Goal: Task Accomplishment & Management: Manage account settings

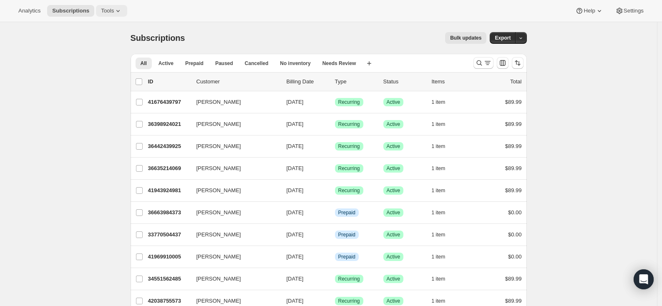
click at [107, 8] on span "Tools" at bounding box center [107, 11] width 13 height 7
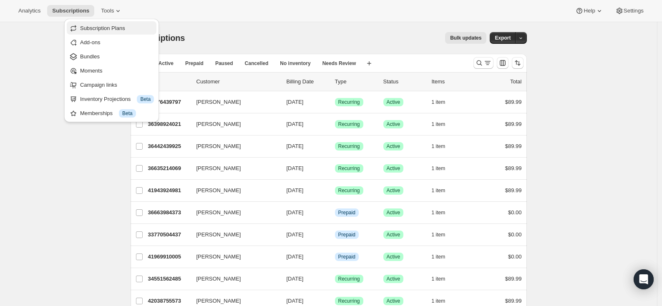
click at [106, 30] on span "Subscription Plans" at bounding box center [102, 28] width 45 height 6
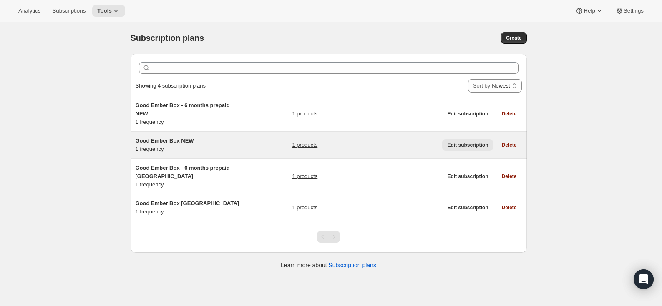
click at [470, 144] on span "Edit subscription" at bounding box center [467, 145] width 41 height 7
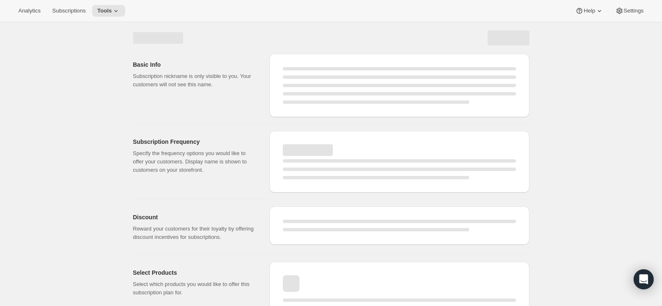
select select "WEEK"
select select "MONTH"
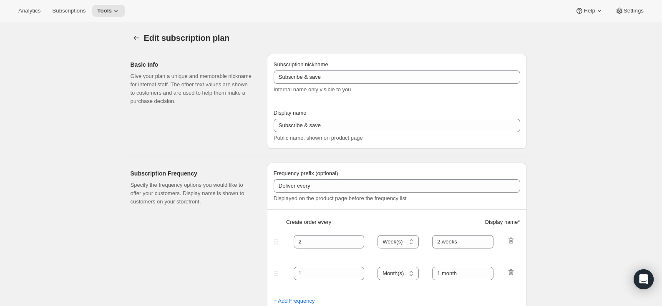
type input "Good Ember Box NEW"
type input "Good Ember Box"
type input "1"
select select "MONTH"
type input "1 month"
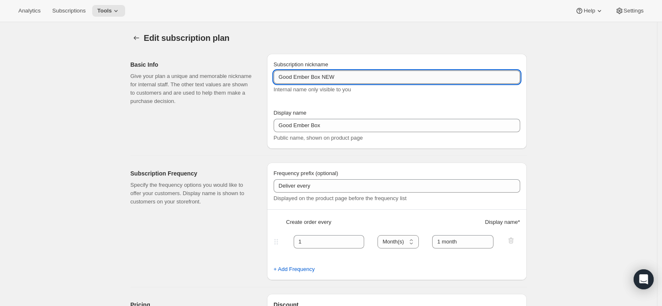
drag, startPoint x: 326, startPoint y: 76, endPoint x: 354, endPoint y: 78, distance: 28.0
click at [354, 78] on input "Good Ember Box NEW" at bounding box center [397, 76] width 246 height 13
type input "Good Ember Box"
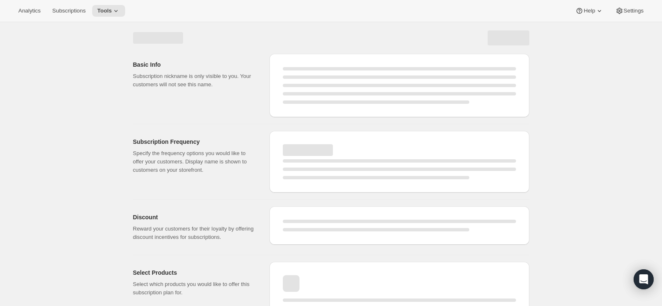
select select "MONTH"
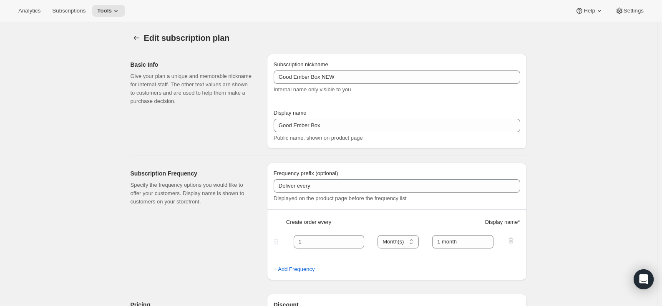
type input "Good Ember Box"
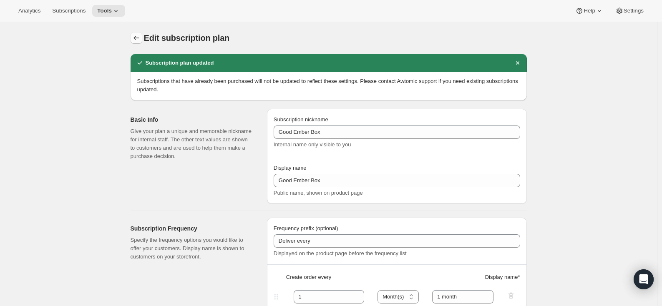
click at [141, 37] on icon "Subscription plans" at bounding box center [136, 38] width 8 height 8
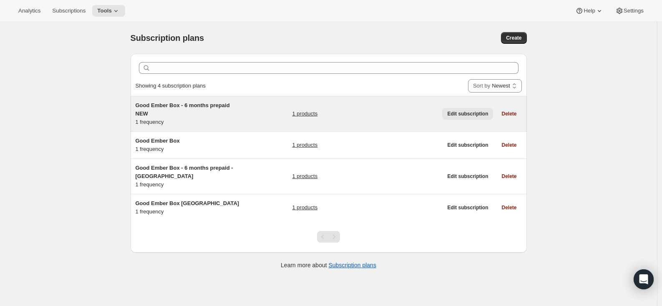
click at [467, 113] on span "Edit subscription" at bounding box center [467, 114] width 41 height 7
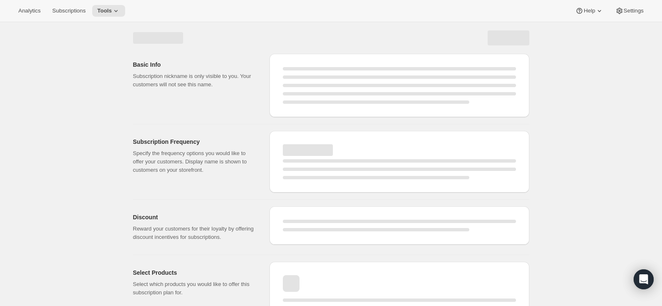
select select "WEEK"
select select "MONTH"
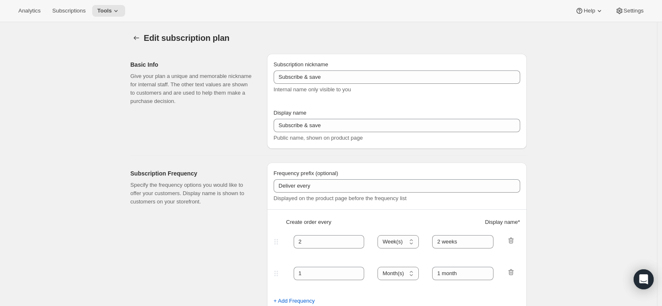
type input "Good Ember Box - 6 months prepaid NEW"
type input "Good Ember Box - 6 months prepaid"
select select "ENABLED"
select select "MONTH"
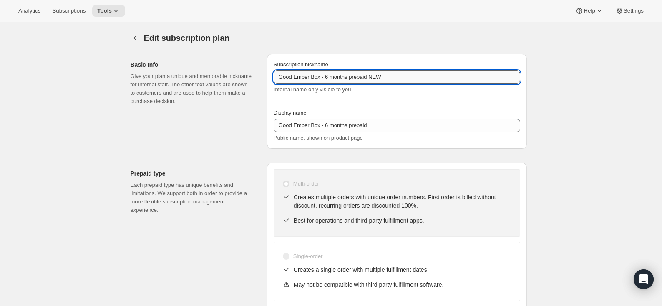
click at [385, 77] on input "Good Ember Box - 6 months prepaid NEW" at bounding box center [397, 76] width 246 height 13
type input "Good Ember Box - 6 months prepaid"
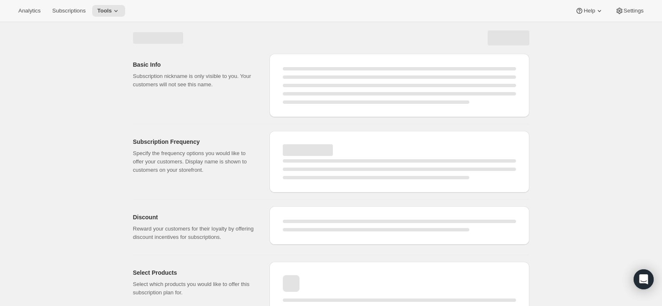
select select "MONTH"
select select "ENABLED"
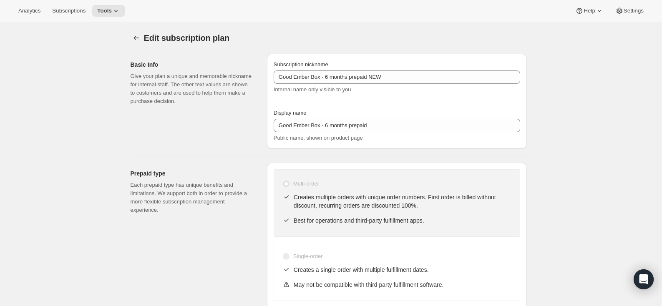
type input "Good Ember Box - 6 months prepaid"
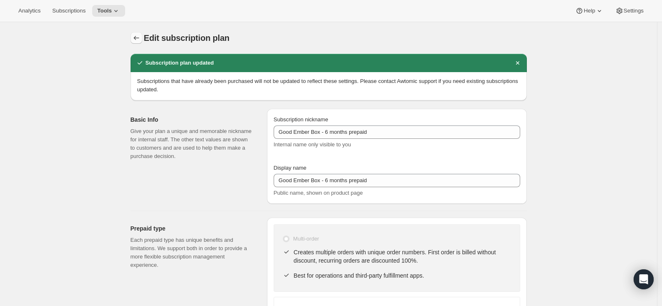
click at [139, 40] on icon "Subscription plans" at bounding box center [136, 38] width 8 height 8
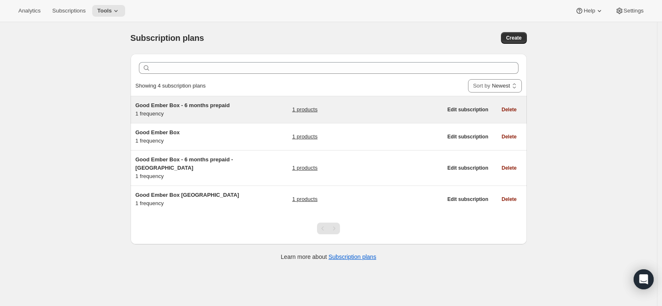
click at [193, 106] on span "Good Ember Box - 6 months prepaid" at bounding box center [183, 105] width 94 height 6
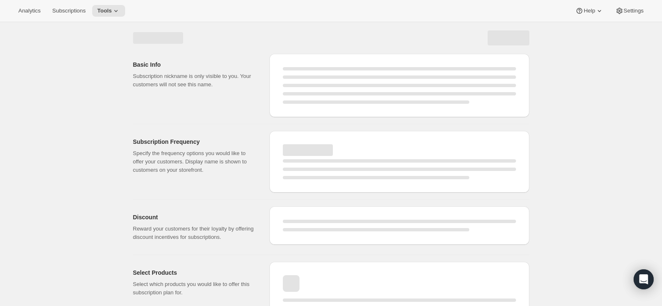
select select "WEEK"
select select "MONTH"
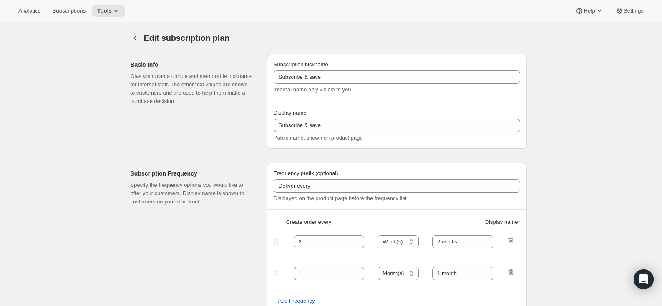
type input "Good Ember Box - 6 months prepaid"
select select "ENABLED"
select select "MONTH"
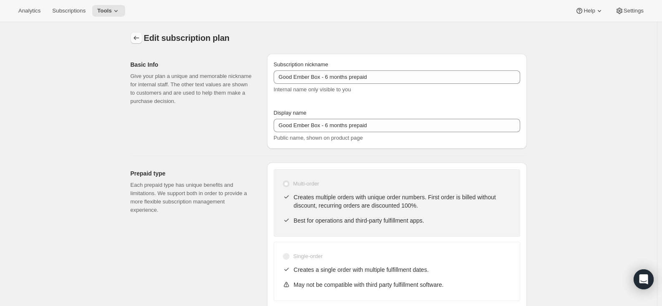
click at [141, 38] on icon "Subscription plans" at bounding box center [136, 38] width 8 height 8
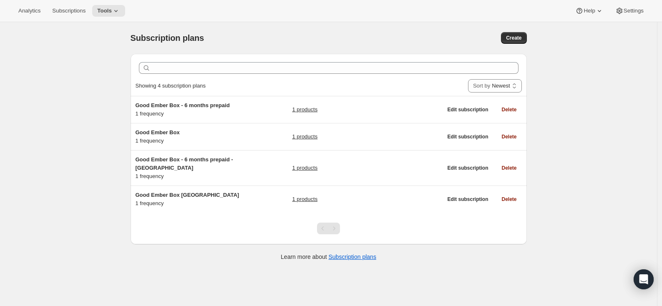
click at [75, 151] on div "Subscription plans. This page is ready Subscription plans Create Clear Showing …" at bounding box center [328, 175] width 657 height 306
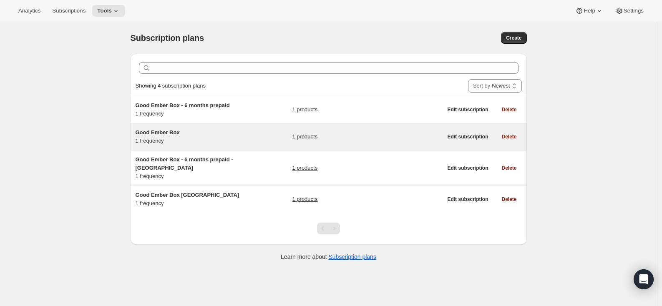
click at [150, 131] on span "Good Ember Box" at bounding box center [158, 132] width 44 height 6
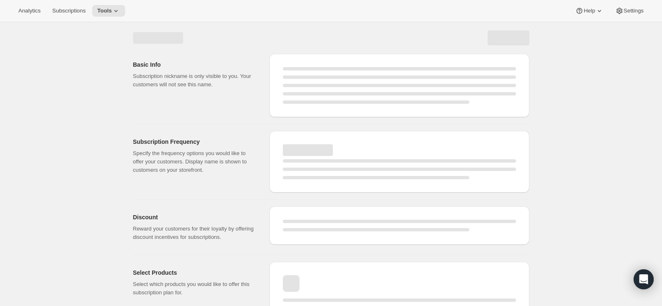
select select "WEEK"
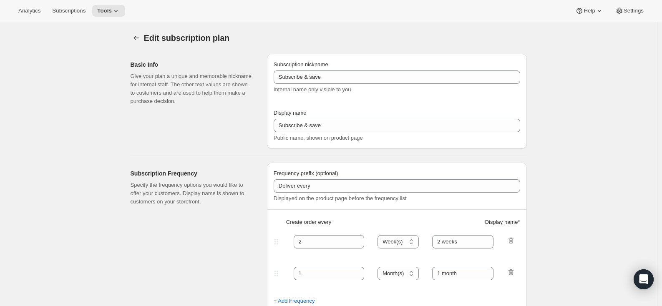
type input "Good Ember Box"
type input "1"
type input "1 month"
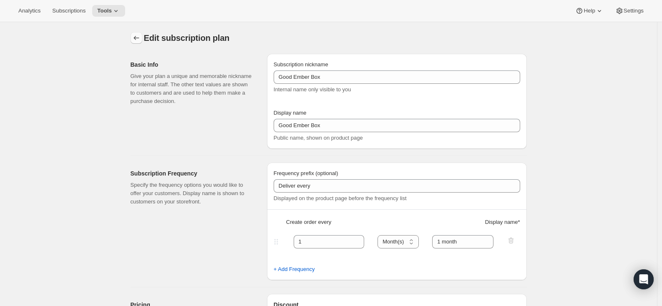
click at [134, 37] on icon "Subscription plans" at bounding box center [136, 38] width 8 height 8
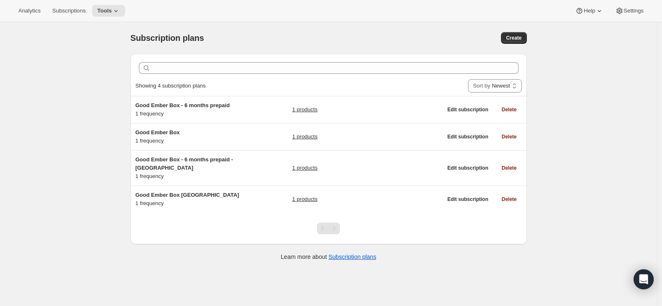
click at [83, 131] on div "Subscription plans. This page is ready Subscription plans Create Clear Showing …" at bounding box center [328, 175] width 657 height 306
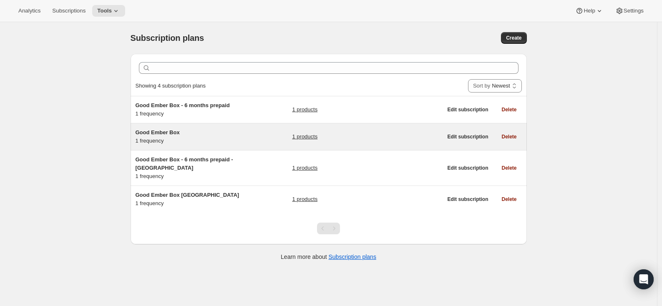
click at [165, 134] on span "Good Ember Box" at bounding box center [158, 132] width 44 height 6
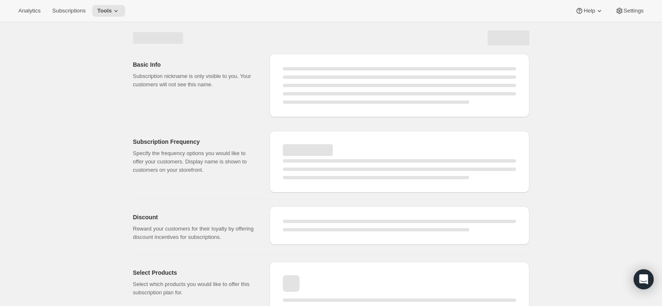
select select "MONTH"
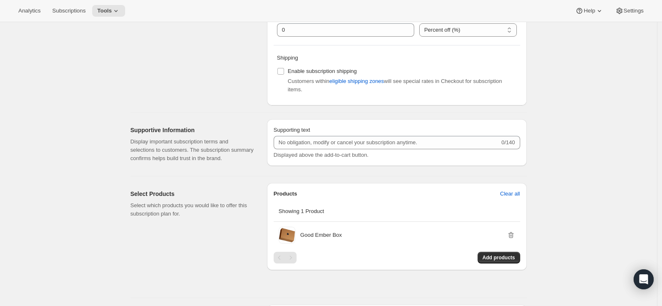
scroll to position [319, 0]
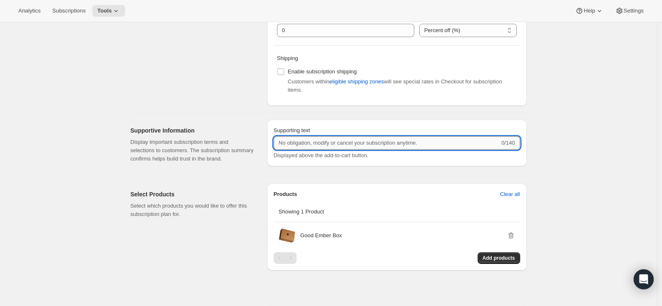
drag, startPoint x: 457, startPoint y: 143, endPoint x: 283, endPoint y: 141, distance: 174.3
click at [283, 141] on input "Supporting text" at bounding box center [387, 142] width 226 height 13
click at [151, 170] on div "Supportive Information Display important subscription terms and selections to c…" at bounding box center [196, 145] width 130 height 50
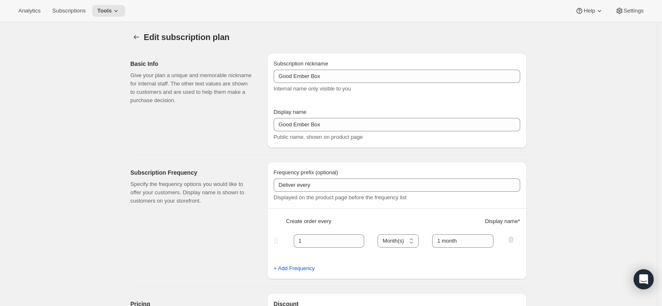
scroll to position [0, 0]
click at [140, 35] on icon "Subscription plans" at bounding box center [136, 38] width 8 height 8
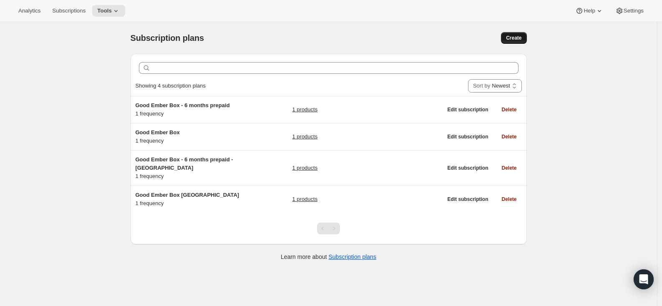
click at [516, 38] on span "Create" at bounding box center [513, 38] width 15 height 7
select select "WEEK"
select select "MONTH"
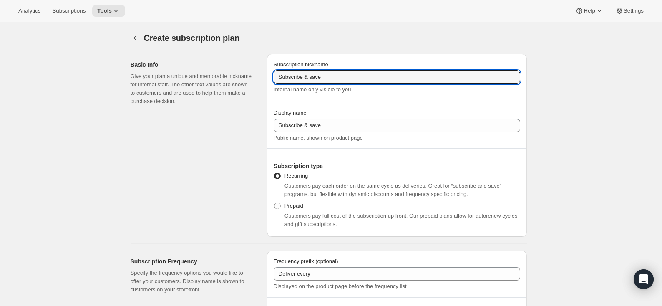
drag, startPoint x: 327, startPoint y: 78, endPoint x: 235, endPoint y: 75, distance: 92.2
click at [235, 75] on div "Basic Info Give your plan a unique and memorable nickname for internal staff. T…" at bounding box center [325, 142] width 403 height 190
type input "Good Ember Box 99"
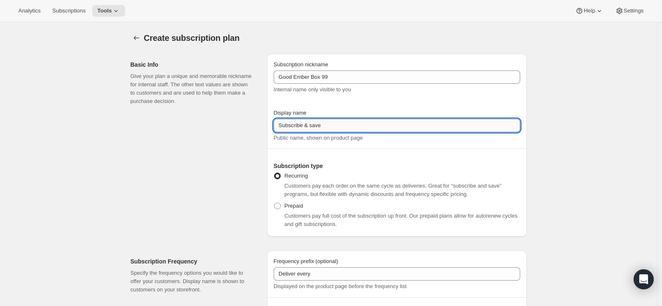
click at [347, 125] on input "Subscribe & save" at bounding box center [397, 125] width 246 height 13
type input "Good Ember Box"
click at [245, 169] on div "Basic Info Give your plan a unique and memorable nickname for internal staff. T…" at bounding box center [196, 145] width 130 height 183
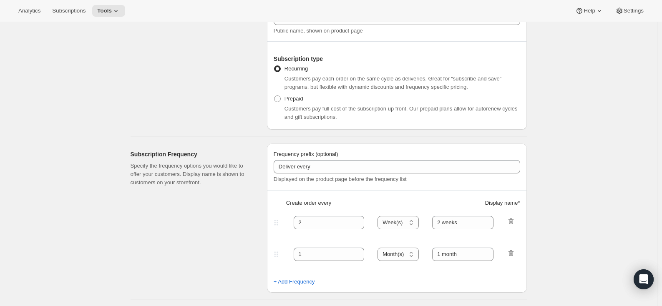
scroll to position [151, 0]
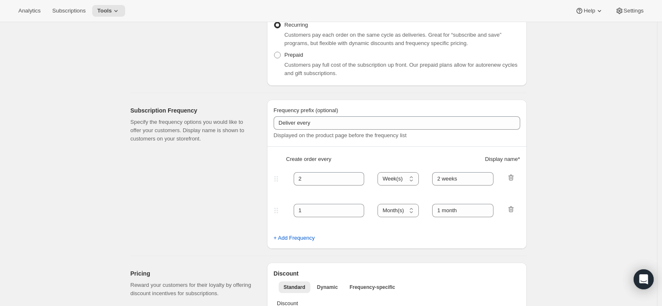
click at [510, 176] on icon "button" at bounding box center [511, 177] width 8 height 8
type input "1"
type input "1 month"
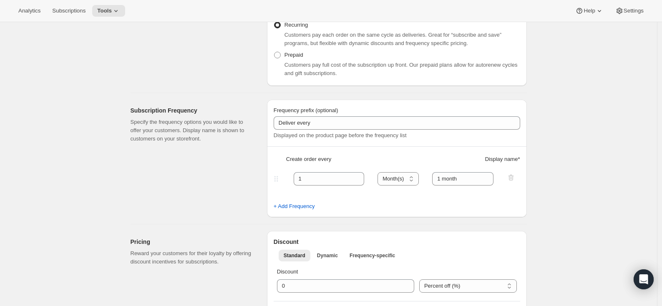
click at [190, 198] on div "Subscription Frequency Specify the frequency options you would like to offer yo…" at bounding box center [196, 159] width 130 height 118
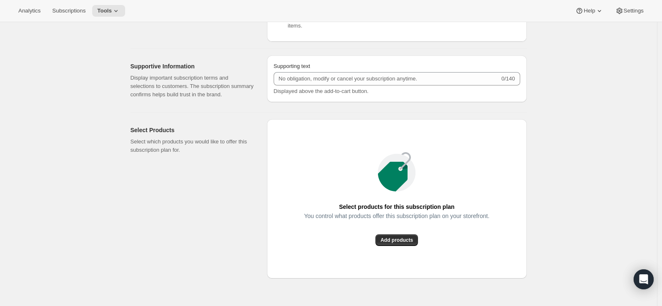
scroll to position [513, 0]
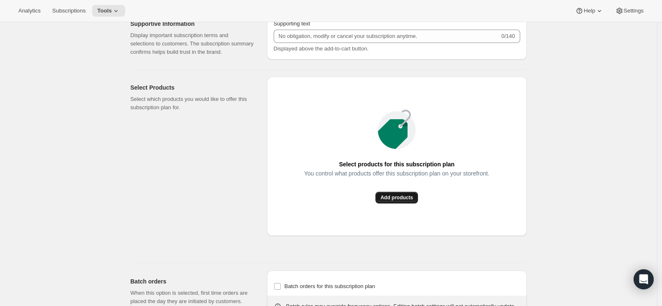
click at [399, 201] on span "Add products" at bounding box center [396, 197] width 33 height 7
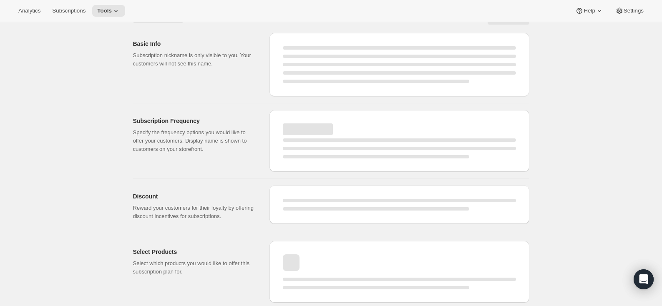
scroll to position [528, 0]
select select "WEEK"
select select "MONTH"
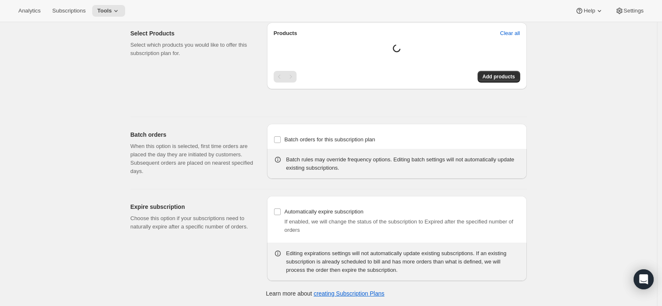
type input "Good Ember Box 99"
type input "Good Ember Box"
type input "1"
type input "1 month"
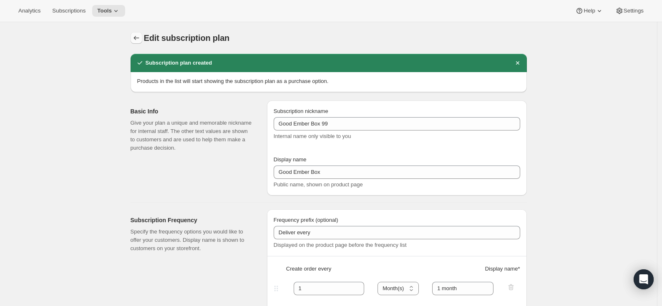
click at [139, 39] on icon "Subscription plans" at bounding box center [136, 38] width 8 height 8
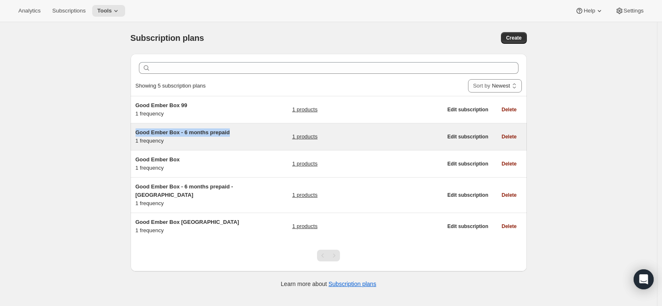
drag, startPoint x: 138, startPoint y: 133, endPoint x: 244, endPoint y: 133, distance: 105.5
click at [244, 133] on div "Good Ember Box - 6 months prepaid 1 frequency 1 products" at bounding box center [289, 136] width 307 height 17
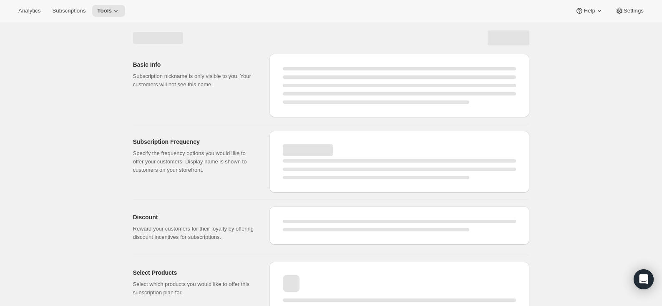
select select "WEEK"
select select "MONTH"
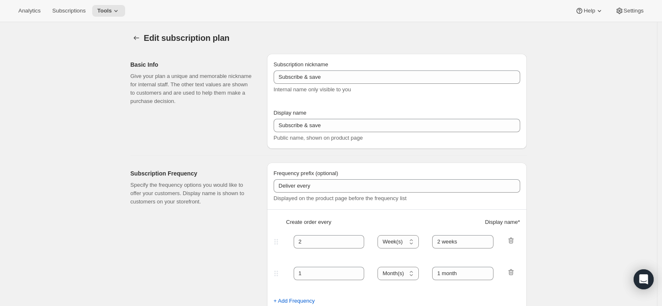
type input "Good Ember Box - 6 months prepaid"
select select "ENABLED"
select select "MONTH"
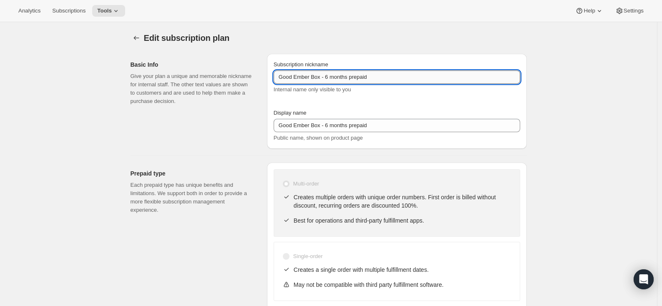
drag, startPoint x: 382, startPoint y: 74, endPoint x: 276, endPoint y: 76, distance: 105.9
click at [276, 76] on input "Good Ember Box - 6 months prepaid" at bounding box center [397, 76] width 246 height 13
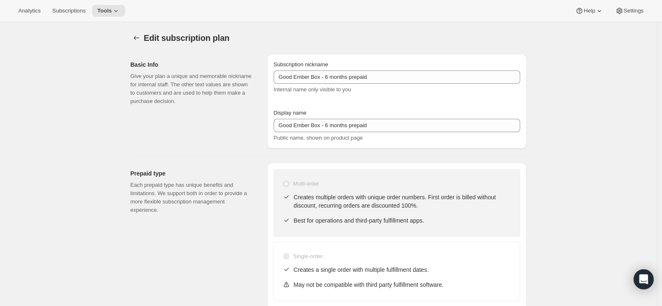
click at [136, 40] on icon "Subscription plans" at bounding box center [136, 38] width 8 height 8
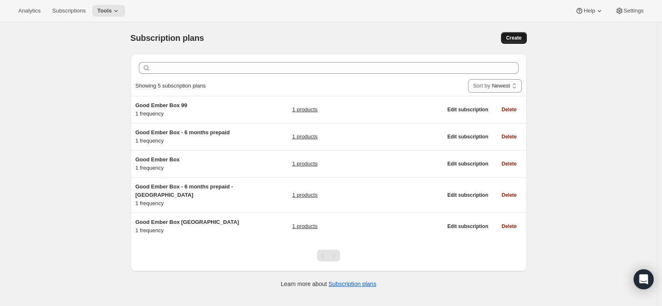
click at [521, 38] on span "Create" at bounding box center [513, 38] width 15 height 7
select select "WEEK"
select select "MONTH"
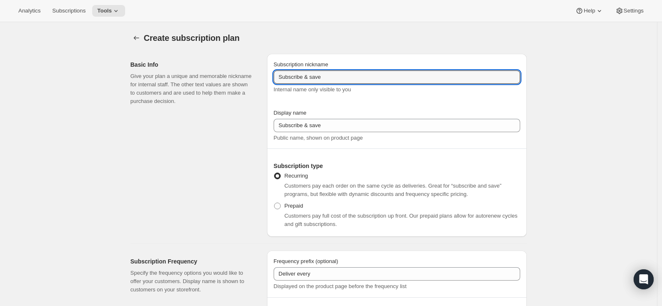
drag, startPoint x: 349, startPoint y: 77, endPoint x: 268, endPoint y: 73, distance: 81.0
click at [268, 73] on div "Basic Info Give your plan a unique and memorable nickname for internal staff. T…" at bounding box center [325, 142] width 403 height 190
paste input "Good Ember Box - 6 months prepaid"
type input "Good Ember Box - 6 months prepaid 99"
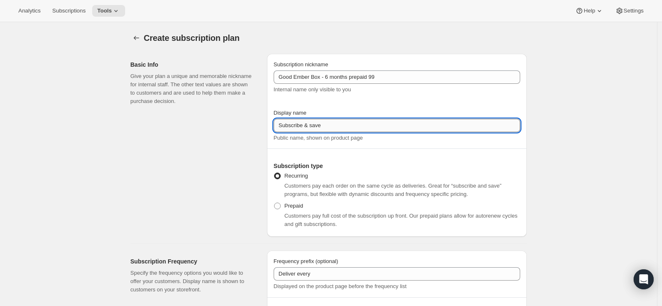
click at [355, 122] on input "Subscribe & save" at bounding box center [397, 125] width 246 height 13
paste input "Good Ember Box - 6 months prepaid"
type input "Good Ember Box - 6 months prepaid"
click at [225, 162] on div "Basic Info Give your plan a unique and memorable nickname for internal staff. T…" at bounding box center [196, 145] width 130 height 183
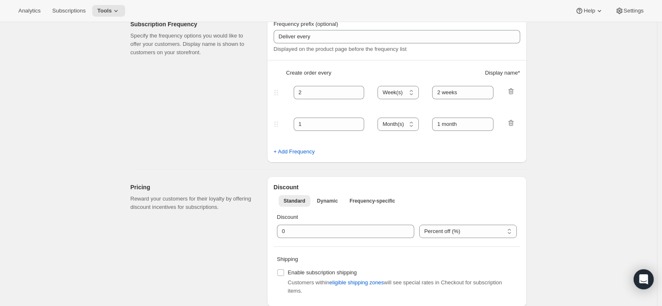
scroll to position [146, 0]
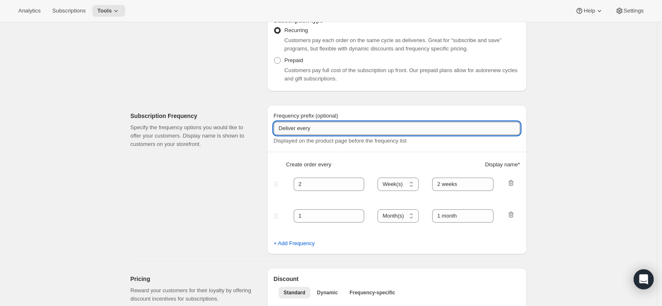
click at [352, 131] on input "Deliver every" at bounding box center [397, 128] width 246 height 13
click at [207, 149] on div "Subscription Frequency Specify the frequency options you would like to offer yo…" at bounding box center [196, 179] width 130 height 149
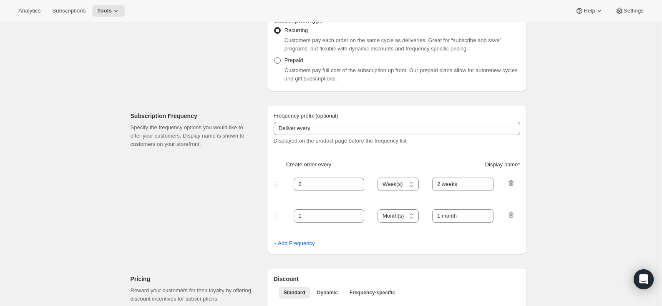
click at [277, 58] on span at bounding box center [277, 60] width 7 height 7
click at [274, 58] on input "Prepaid" at bounding box center [274, 57] width 0 height 0
radio input "true"
select select "MONTH"
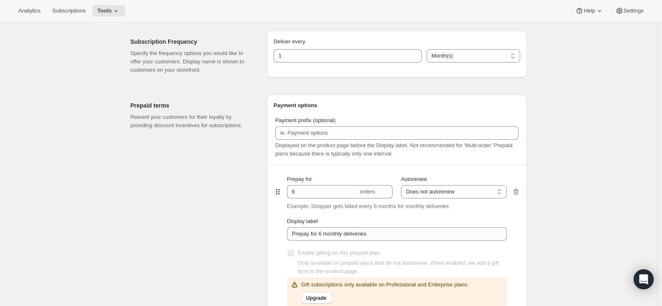
scroll to position [403, 0]
click at [452, 192] on select "Does not autorenew Renews after prepaid period" at bounding box center [454, 190] width 106 height 13
select select "ENABLED"
type input "Prepay for 6 monthly deliveries, Autorenews"
click at [228, 196] on div "Prepaid terms Reward your customers for their loyalty by providing discount inc…" at bounding box center [196, 294] width 130 height 401
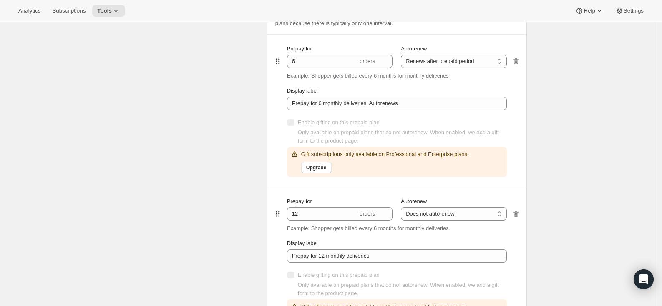
scroll to position [536, 0]
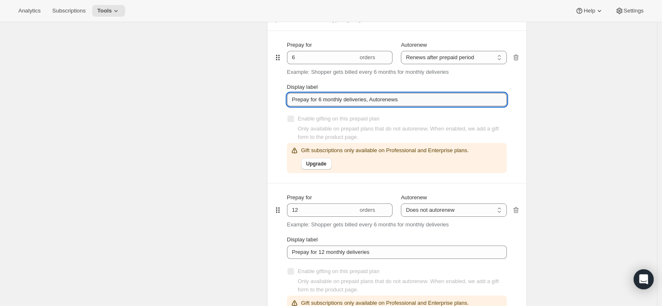
click at [327, 102] on input "Prepay for 6 monthly deliveries, Autorenews" at bounding box center [397, 99] width 220 height 13
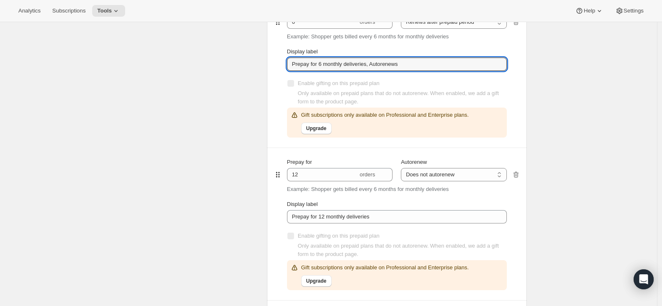
scroll to position [588, 0]
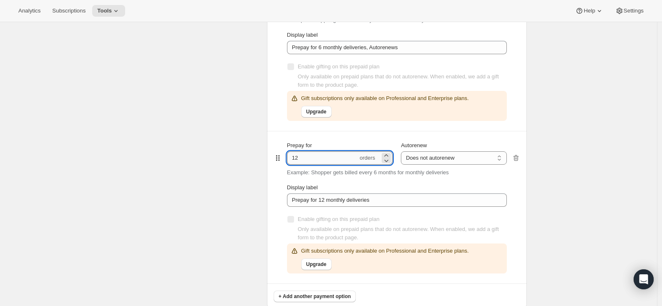
drag, startPoint x: 303, startPoint y: 157, endPoint x: 293, endPoint y: 156, distance: 10.0
click at [293, 156] on input "12" at bounding box center [322, 157] width 71 height 13
type input "6"
click at [249, 211] on div "Prepaid terms Reward your customers for their loyalty by providing discount inc…" at bounding box center [196, 108] width 130 height 401
click at [441, 157] on select "Does not autorenew Renews after prepaid period" at bounding box center [454, 157] width 106 height 13
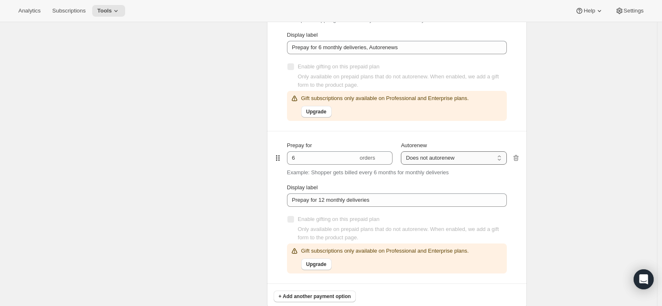
select select "ENABLED"
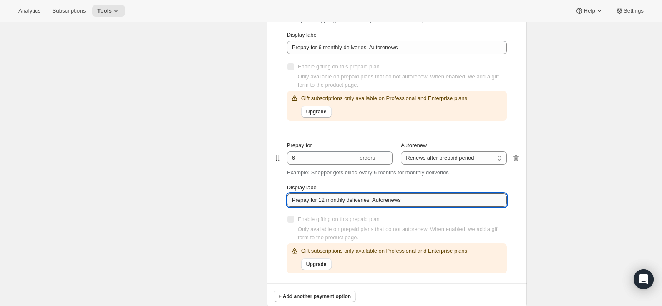
click at [323, 200] on input "Prepay for 12 monthly deliveries, Autorenews" at bounding box center [397, 200] width 220 height 13
type input "Prepay for 6 monthly deliveries, Autorenews"
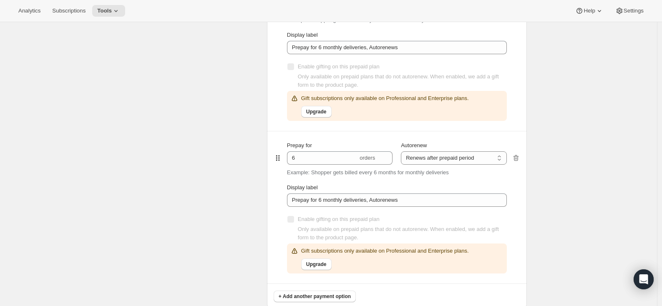
click at [248, 209] on div "Prepaid terms Reward your customers for their loyalty by providing discount inc…" at bounding box center [196, 108] width 130 height 401
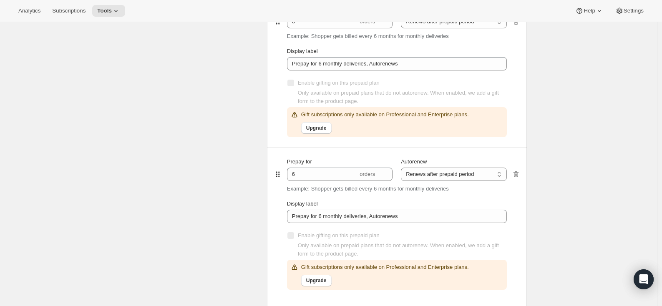
scroll to position [555, 0]
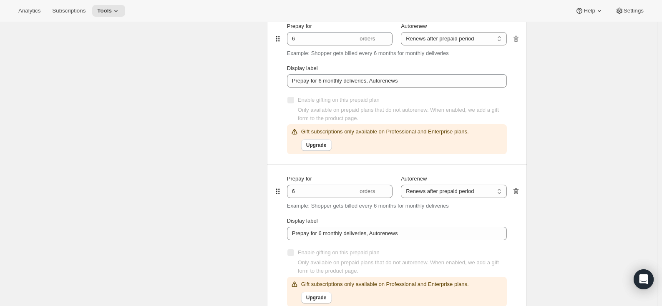
click at [519, 191] on icon "button" at bounding box center [516, 191] width 8 height 8
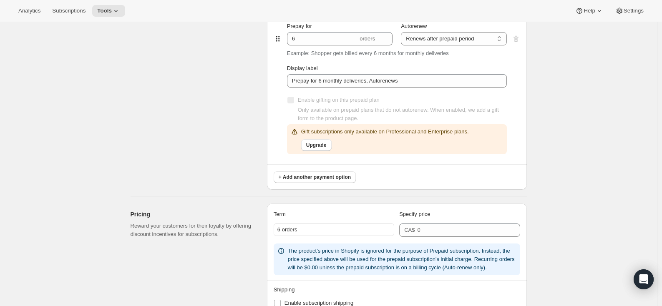
click at [222, 142] on div "Prepaid terms Reward your customers for their loyalty by providing discount inc…" at bounding box center [196, 66] width 130 height 248
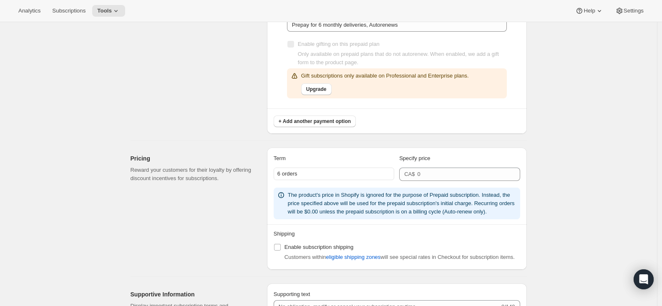
scroll to position [657, 0]
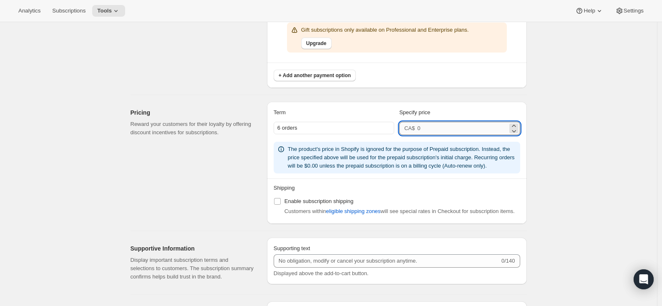
click at [432, 126] on input "number" at bounding box center [462, 128] width 90 height 13
click at [219, 188] on div "Pricing Reward your customers for their loyalty by offering discount incentives…" at bounding box center [196, 163] width 130 height 122
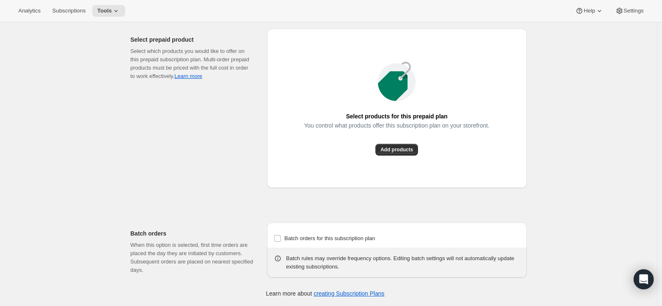
scroll to position [890, 0]
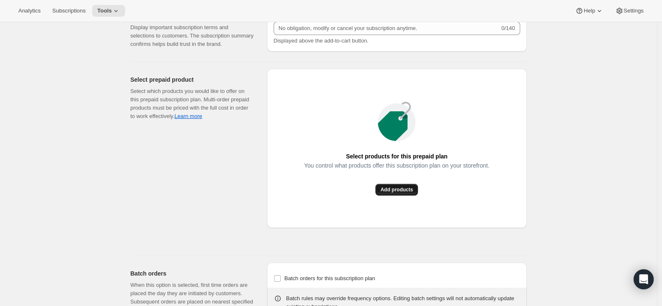
click at [398, 193] on span "Add products" at bounding box center [396, 189] width 33 height 7
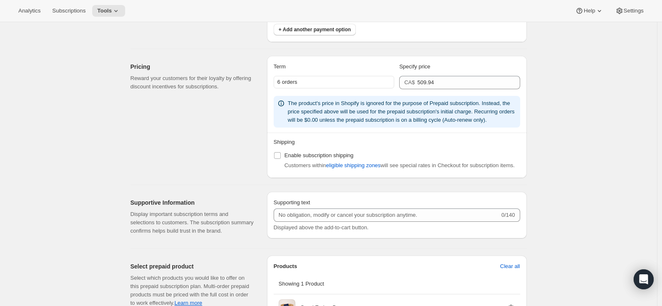
scroll to position [689, 0]
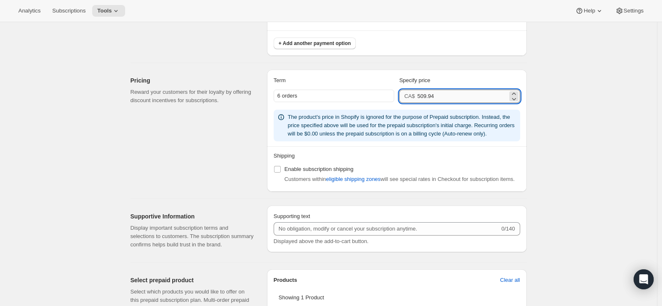
click at [425, 98] on input "509.94" at bounding box center [462, 96] width 90 height 13
type input "539.94"
click at [218, 170] on div "Pricing Reward your customers for their loyalty by offering discount incentives…" at bounding box center [196, 131] width 130 height 122
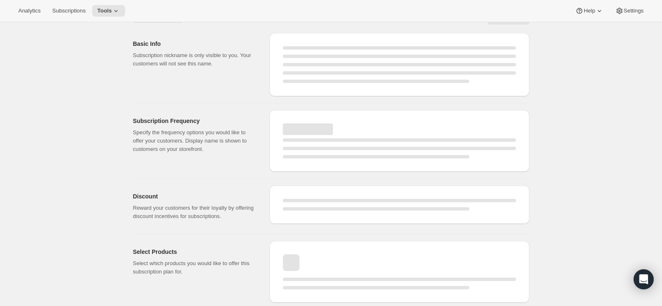
scroll to position [520, 0]
select select "WEEK"
select select "MONTH"
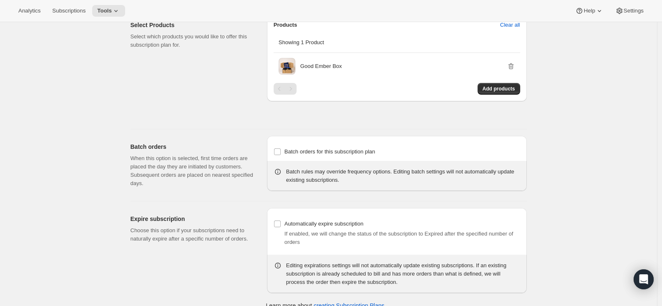
scroll to position [0, 0]
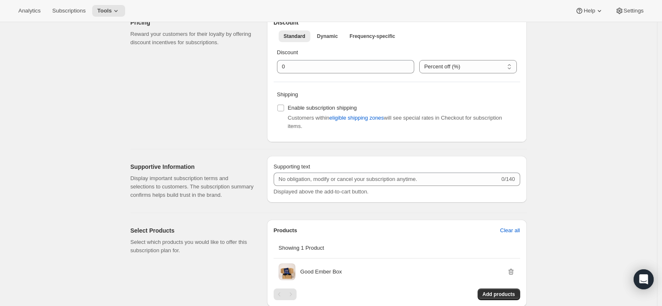
type input "Good Ember Box - 6 months prepaid 99"
type input "Good Ember Box - 6 months prepaid"
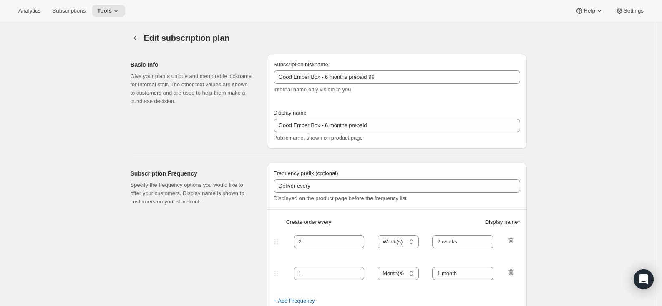
select select "ENABLED"
select select "MONTH"
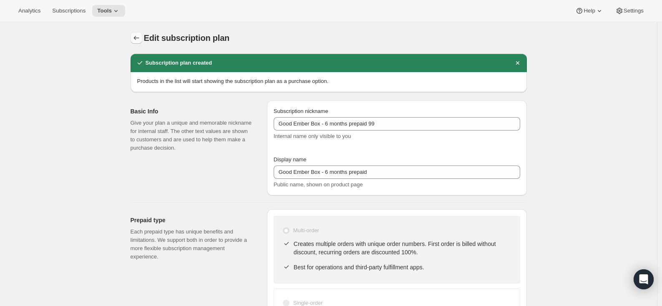
click at [139, 38] on icon "Subscription plans" at bounding box center [136, 38] width 8 height 8
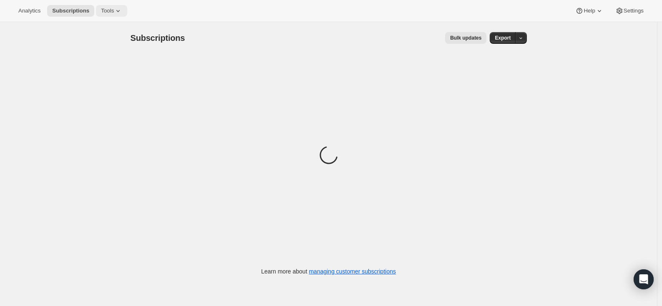
click at [111, 10] on span "Tools" at bounding box center [107, 11] width 13 height 7
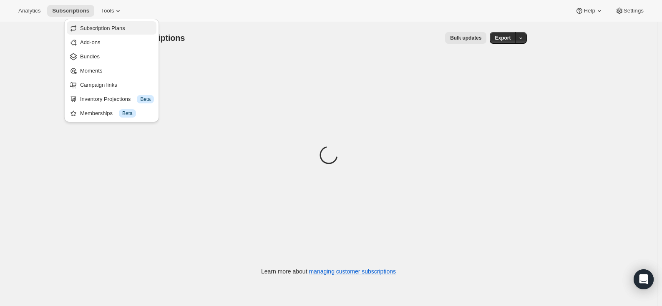
click at [103, 30] on span "Subscription Plans" at bounding box center [102, 28] width 45 height 6
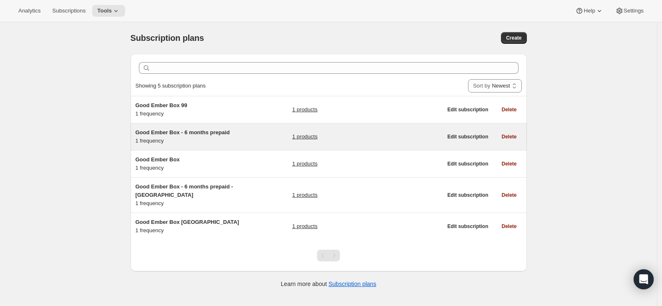
click at [178, 132] on span "Good Ember Box - 6 months prepaid" at bounding box center [183, 132] width 94 height 6
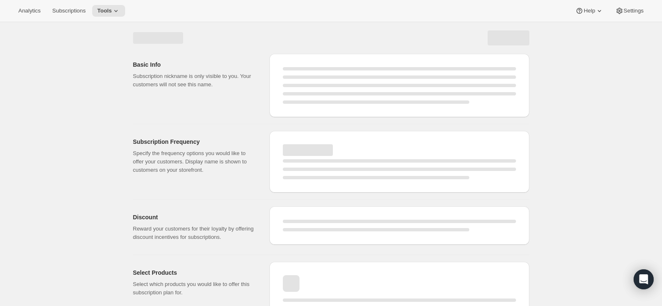
select select "WEEK"
select select "MONTH"
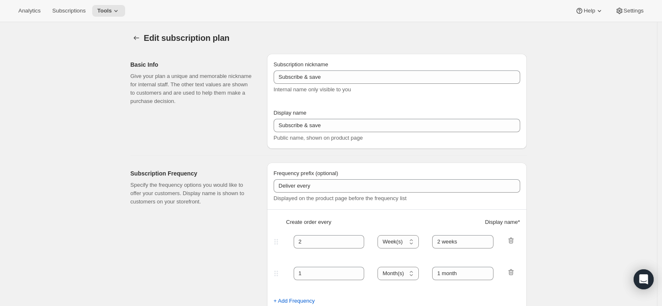
type input "Good Ember Box - 6 months prepaid"
select select "ENABLED"
select select "MONTH"
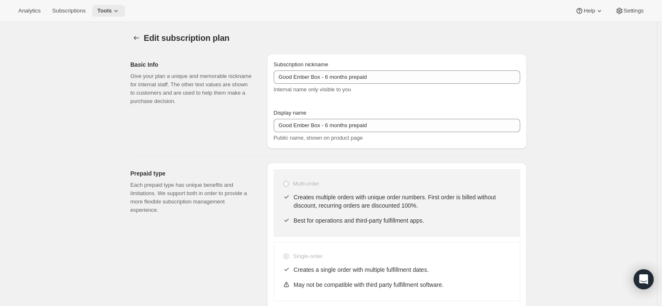
click at [112, 8] on span "Tools" at bounding box center [104, 11] width 15 height 7
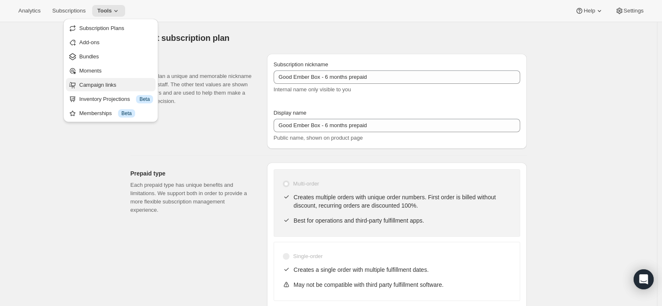
drag, startPoint x: 110, startPoint y: 25, endPoint x: 106, endPoint y: 85, distance: 59.7
click at [106, 85] on ul "Subscription Plans Add-ons Bundles Moments Campaign links Inventory Projections…" at bounding box center [111, 70] width 90 height 98
click at [106, 85] on span "Campaign links" at bounding box center [97, 85] width 37 height 6
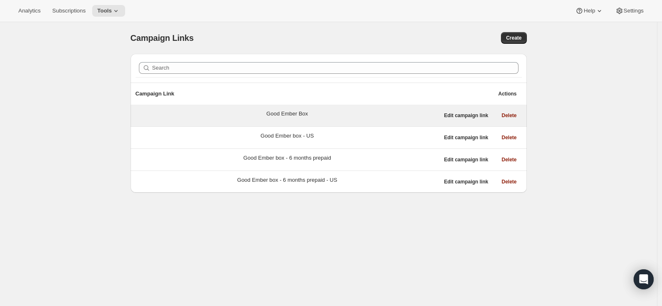
click at [266, 115] on div "Good Ember Box" at bounding box center [287, 114] width 42 height 8
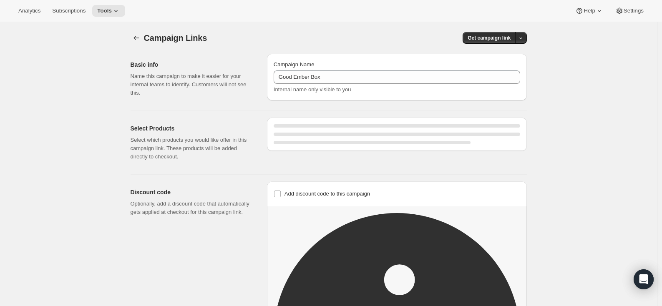
select select "gid://shopify/SellingPlan/4501962997"
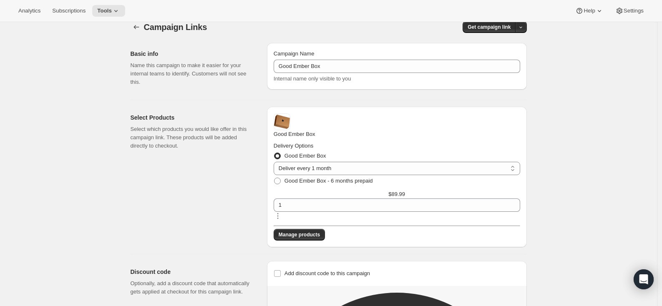
scroll to position [10, 0]
click at [135, 26] on icon "button" at bounding box center [136, 27] width 8 height 8
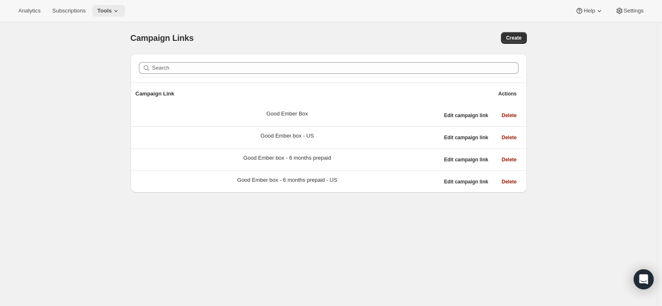
click at [116, 15] on icon at bounding box center [116, 11] width 8 height 8
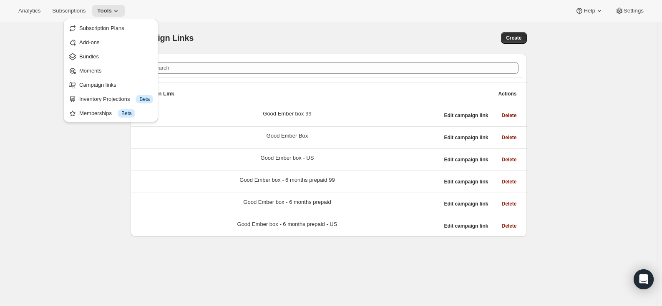
click at [103, 49] on ul "Subscription Plans Add-ons Bundles Moments Campaign links Inventory Projections…" at bounding box center [111, 70] width 90 height 98
click at [100, 56] on span "Bundles" at bounding box center [116, 57] width 74 height 8
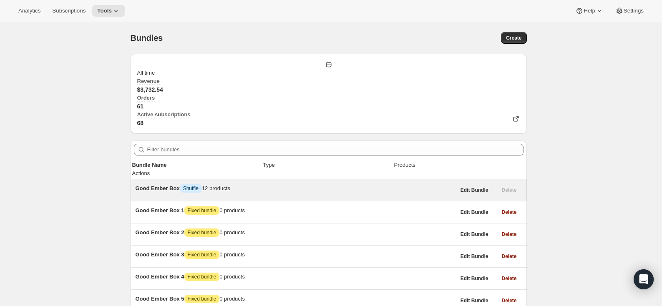
click at [174, 185] on span "Good Ember Box" at bounding box center [158, 188] width 44 height 6
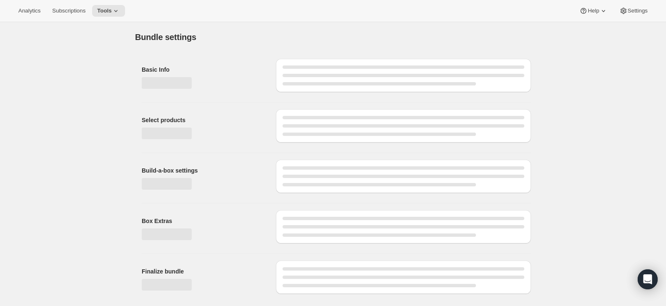
type input "Good Ember Box"
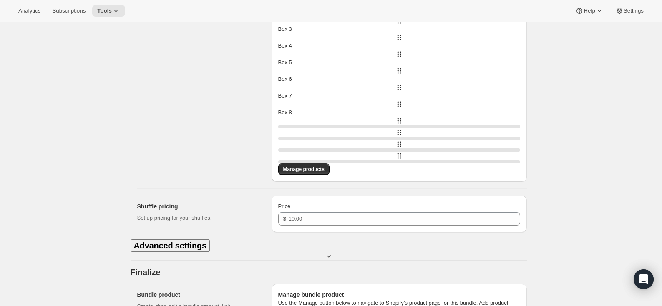
scroll to position [384, 0]
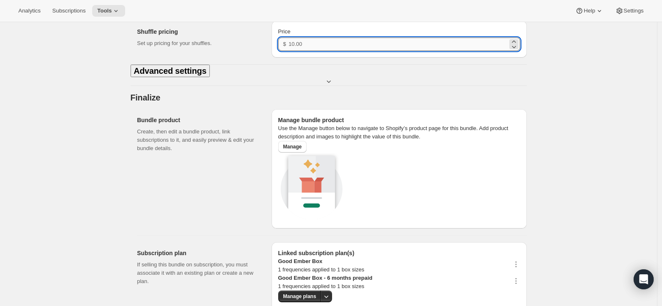
click at [314, 51] on input "Price" at bounding box center [398, 44] width 219 height 13
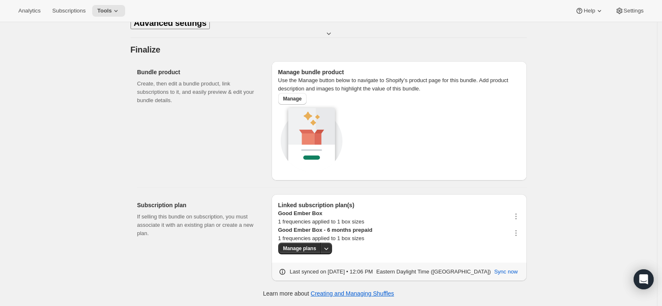
scroll to position [543, 0]
click at [110, 12] on span "Tools" at bounding box center [104, 11] width 15 height 7
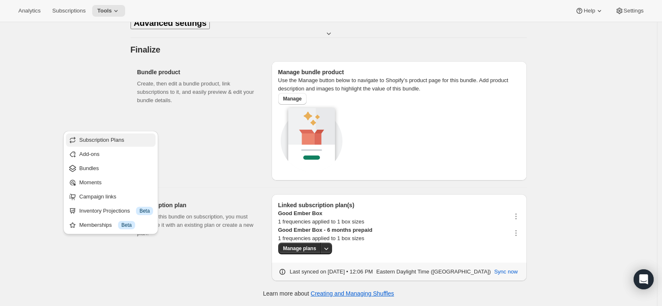
click at [100, 137] on span "Subscription Plans" at bounding box center [101, 140] width 45 height 6
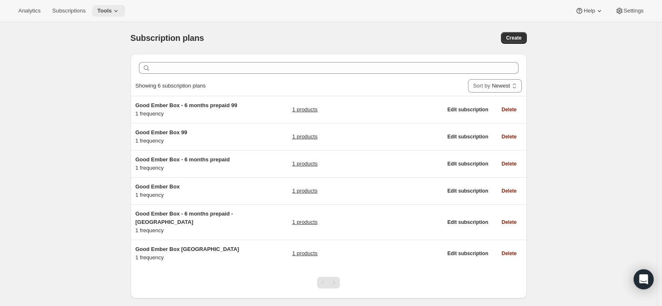
click at [112, 13] on span "Tools" at bounding box center [104, 11] width 15 height 7
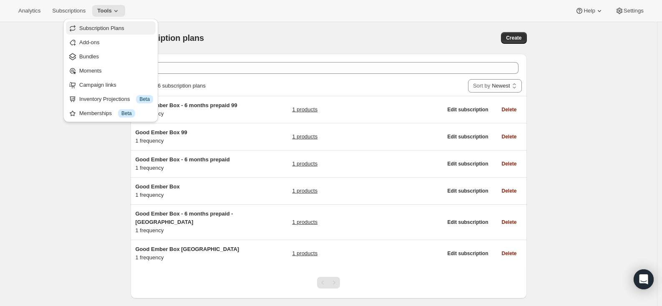
click at [108, 32] on span "Subscription Plans" at bounding box center [116, 28] width 74 height 8
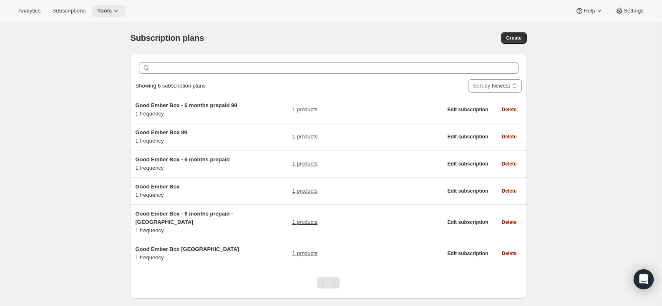
click at [109, 8] on span "Tools" at bounding box center [104, 11] width 15 height 7
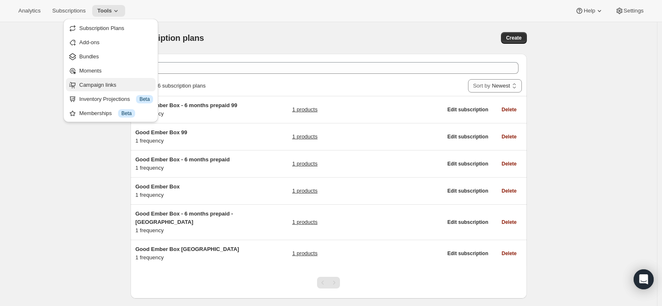
click at [101, 86] on span "Campaign links" at bounding box center [97, 85] width 37 height 6
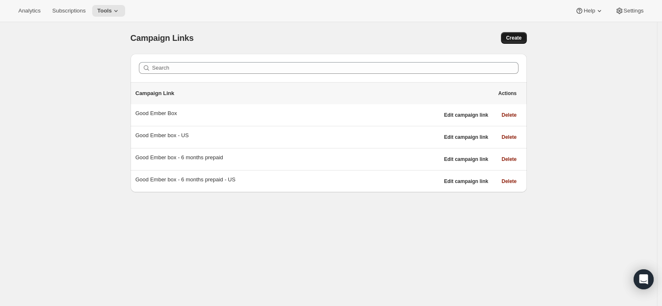
click at [514, 35] on span "Create" at bounding box center [513, 38] width 15 height 7
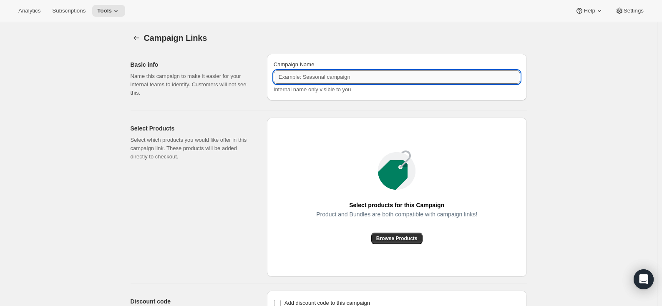
click at [318, 78] on input "Campaign Name" at bounding box center [397, 76] width 246 height 13
type input "Good Ember box 99"
click at [194, 199] on div "Select Products Select which products you would like offer in this campaign lin…" at bounding box center [196, 197] width 130 height 159
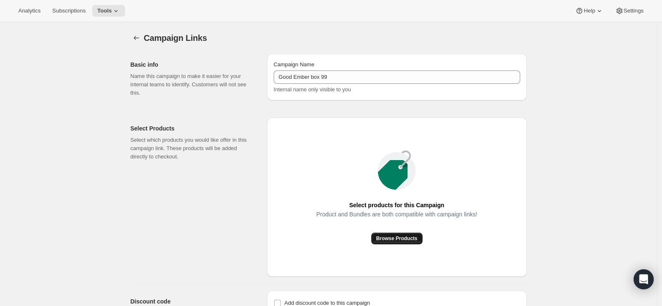
click at [401, 238] on span "Browse Products" at bounding box center [396, 238] width 41 height 7
click at [406, 240] on span "Browse Products" at bounding box center [396, 238] width 41 height 7
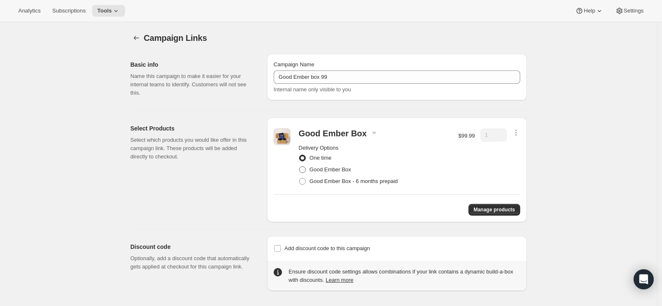
click at [306, 169] on span at bounding box center [302, 169] width 7 height 7
click at [299, 167] on input "Good Ember Box" at bounding box center [299, 166] width 0 height 0
radio input "true"
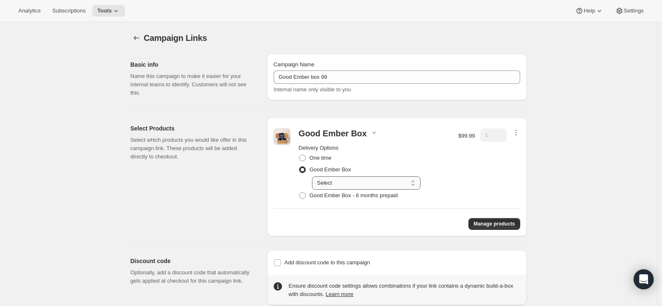
click at [338, 185] on select "Select Deliver every 1 month" at bounding box center [366, 182] width 108 height 13
select select "gid://shopify/SellingPlan/4668031221"
click at [236, 187] on div "Select Products Select which products you would like offer in this campaign lin…" at bounding box center [196, 177] width 130 height 119
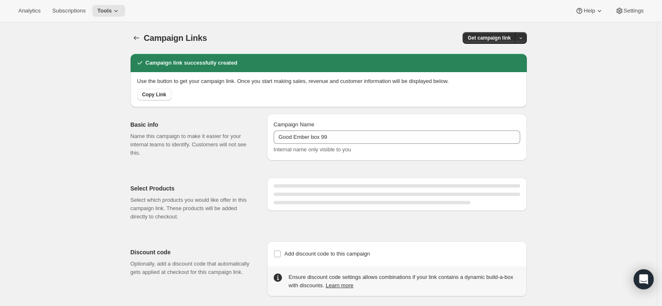
select select "gid://shopify/SellingPlan/4668031221"
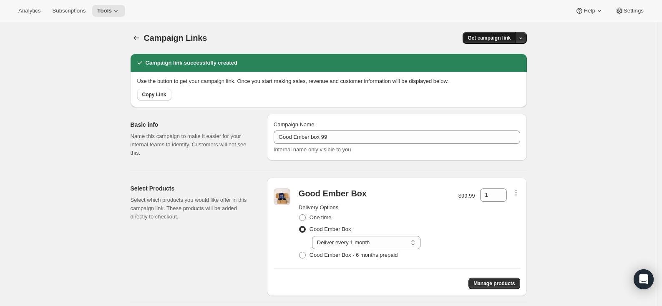
click at [483, 37] on span "Get campaign link" at bounding box center [488, 38] width 43 height 7
click at [510, 55] on span "Copy Link" at bounding box center [512, 55] width 24 height 6
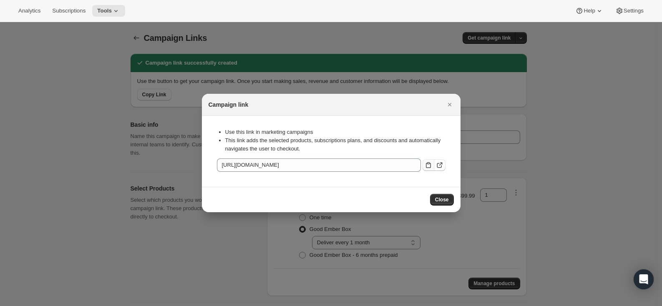
click at [427, 163] on icon ":r13:" at bounding box center [428, 165] width 8 height 8
click at [445, 201] on span "Close" at bounding box center [442, 199] width 14 height 7
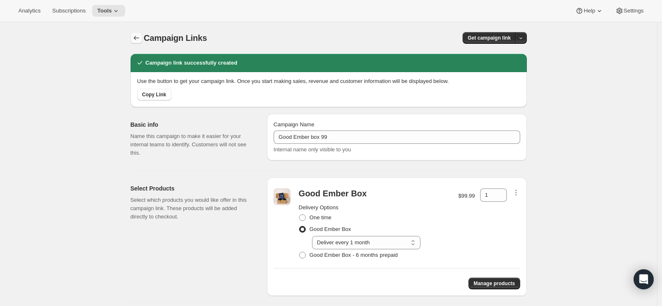
click at [133, 37] on button "button" at bounding box center [137, 38] width 12 height 12
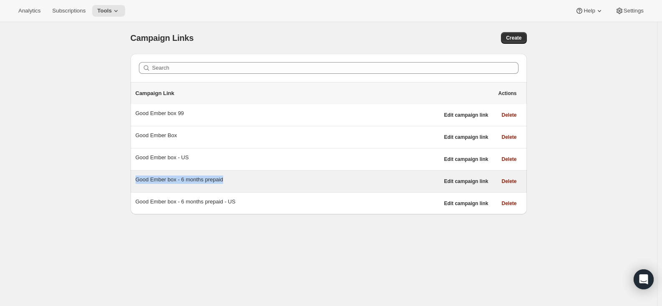
drag, startPoint x: 138, startPoint y: 181, endPoint x: 246, endPoint y: 177, distance: 107.7
click at [246, 177] on div "Good Ember box - 6 months prepaid" at bounding box center [288, 180] width 304 height 8
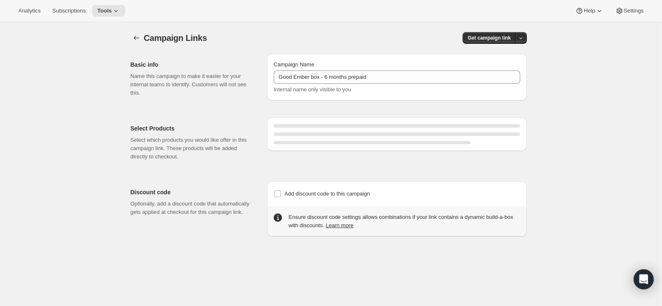
select select "gid://shopify/SellingPlan/4501995765"
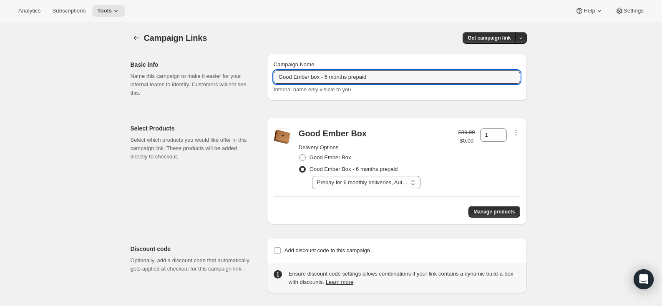
drag, startPoint x: 387, startPoint y: 75, endPoint x: 252, endPoint y: 73, distance: 135.1
click at [252, 73] on div "Basic info Name this campaign to make it easier for your internal teams to iden…" at bounding box center [325, 75] width 403 height 57
click at [135, 38] on icon "button" at bounding box center [136, 38] width 8 height 8
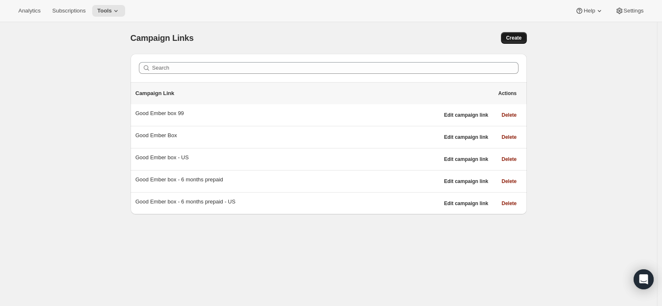
click at [508, 37] on span "Create" at bounding box center [513, 38] width 15 height 7
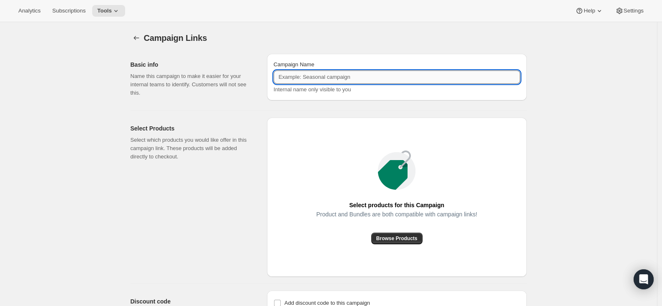
click at [342, 81] on input "Campaign Name" at bounding box center [397, 76] width 246 height 13
paste input "Good Ember box - 6 months prepaid"
type input "Good Ember box - 6 months prepaid 99"
click at [176, 220] on div "Select Products Select which products you would like offer in this campaign lin…" at bounding box center [196, 197] width 130 height 159
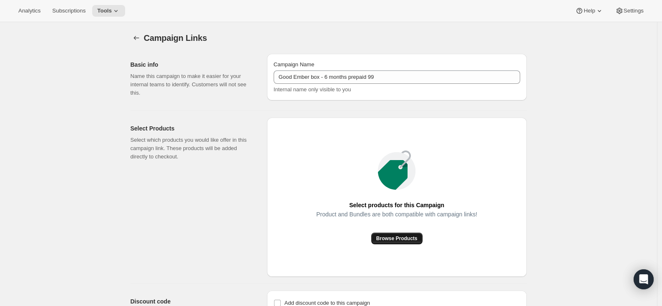
click at [398, 236] on span "Browse Products" at bounding box center [396, 238] width 41 height 7
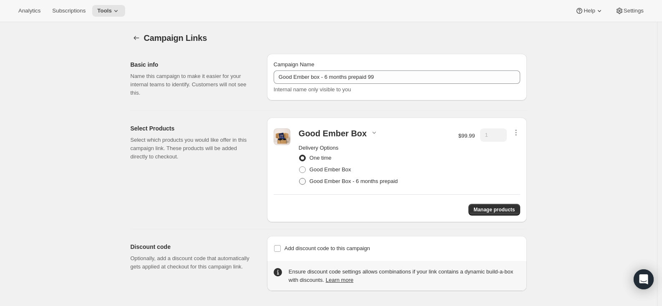
click at [306, 181] on span at bounding box center [303, 182] width 8 height 8
click at [299, 178] on input "Good Ember Box - 6 months prepaid" at bounding box center [299, 178] width 0 height 0
radio input "true"
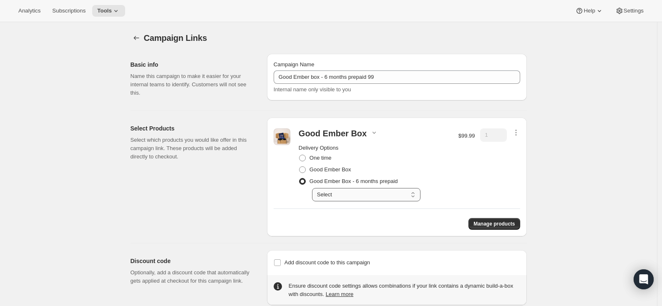
click at [335, 192] on select "Select Prepay for 6 monthly deliveries, Autorenews" at bounding box center [366, 194] width 108 height 13
select select "gid://shopify/SellingPlan/4668063989"
click at [231, 238] on div "Basic info Name this campaign to make it easier for your internal teams to iden…" at bounding box center [325, 176] width 403 height 258
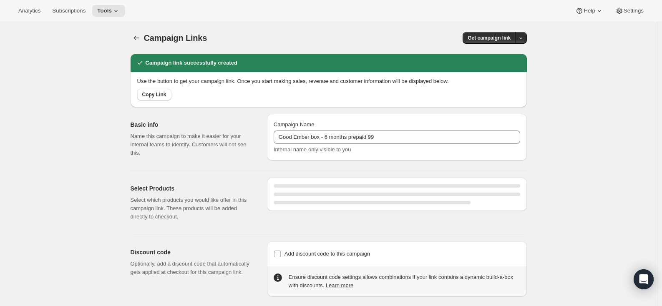
select select "gid://shopify/SellingPlan/4668063989"
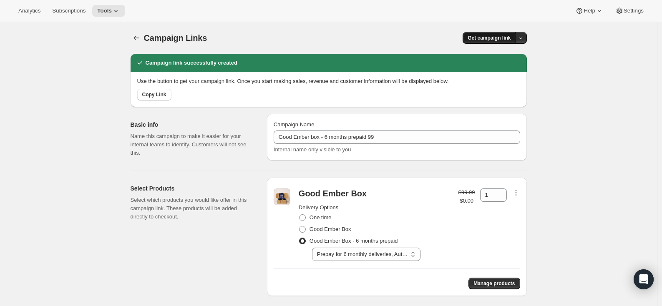
click at [475, 35] on span "Get campaign link" at bounding box center [488, 38] width 43 height 7
click at [497, 55] on div "Copy Link" at bounding box center [506, 55] width 35 height 8
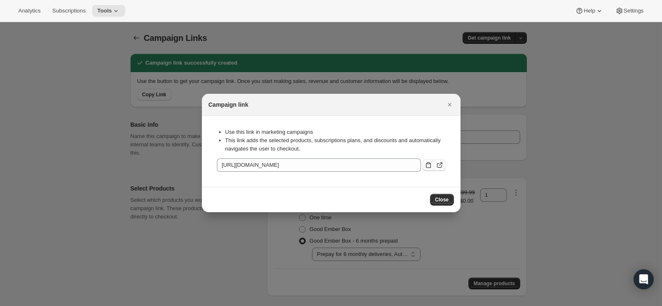
click at [426, 165] on icon ":r30:" at bounding box center [428, 165] width 5 height 6
click at [438, 198] on span "Close" at bounding box center [442, 199] width 14 height 7
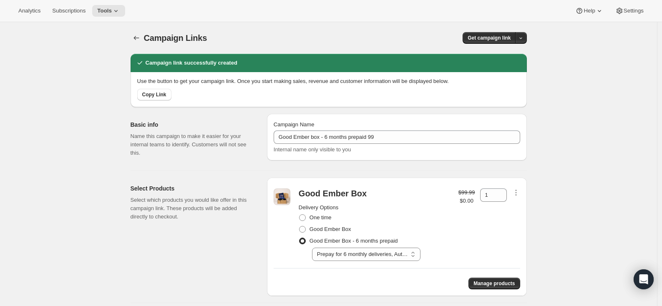
click at [204, 204] on p "Select which products you would like offer in this campaign link. These product…" at bounding box center [192, 208] width 123 height 25
click at [140, 33] on button "button" at bounding box center [137, 38] width 12 height 12
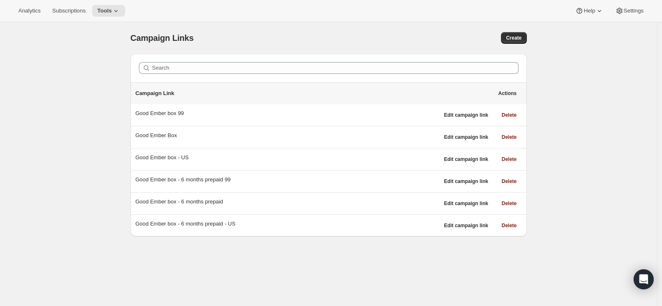
click at [67, 146] on div "Campaign Links. This page is ready Campaign Links Create Search Campaign Link A…" at bounding box center [328, 175] width 657 height 306
click at [107, 10] on span "Tools" at bounding box center [104, 11] width 15 height 7
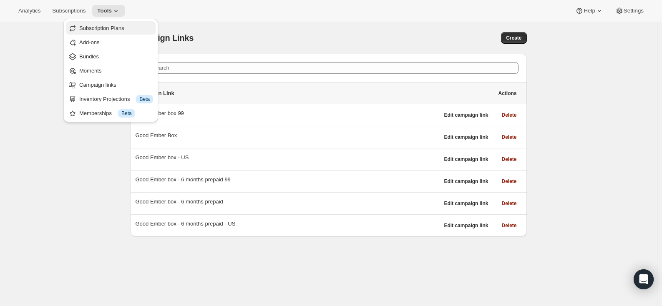
click at [106, 26] on span "Subscription Plans" at bounding box center [101, 28] width 45 height 6
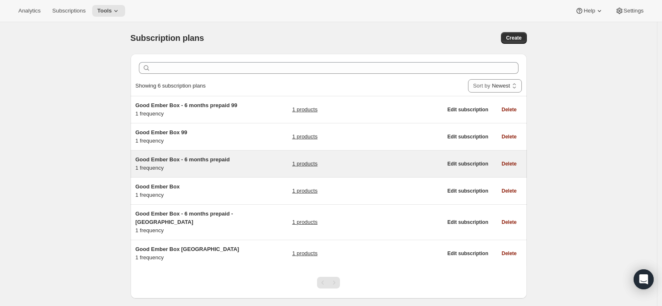
click at [192, 163] on span "Good Ember Box - 6 months prepaid" at bounding box center [183, 159] width 94 height 6
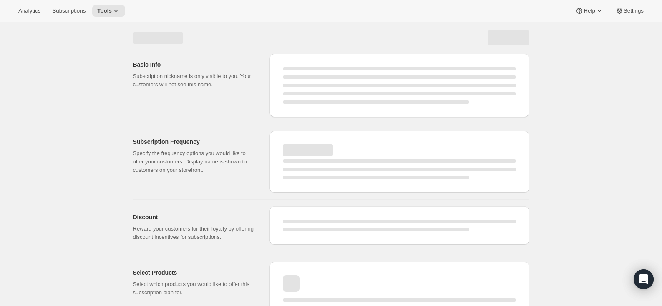
select select "WEEK"
select select "MONTH"
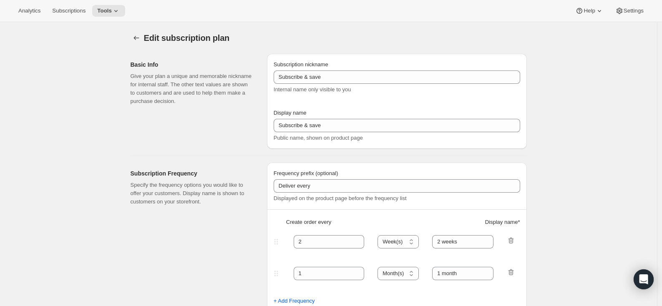
type input "Good Ember Box - 6 months prepaid"
select select "ENABLED"
select select "MONTH"
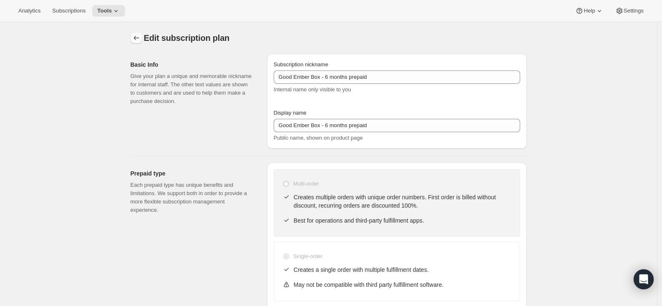
click at [141, 41] on icon "Subscription plans" at bounding box center [136, 38] width 8 height 8
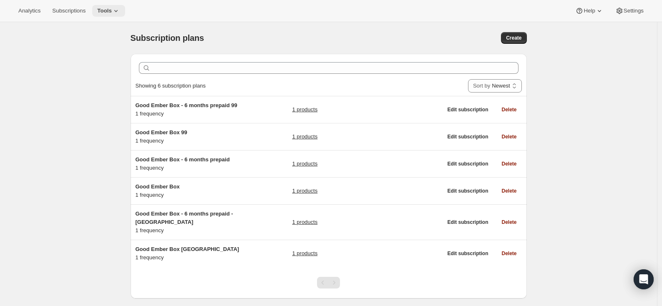
click at [108, 10] on span "Tools" at bounding box center [104, 11] width 15 height 7
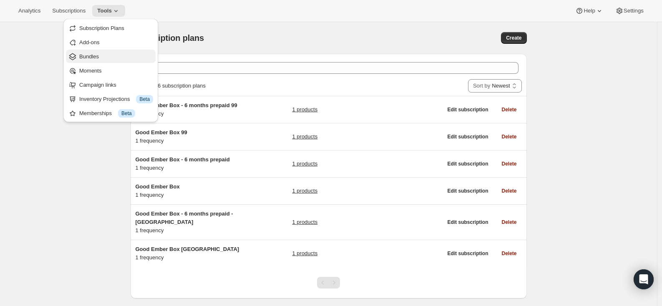
click at [94, 56] on span "Bundles" at bounding box center [89, 56] width 20 height 6
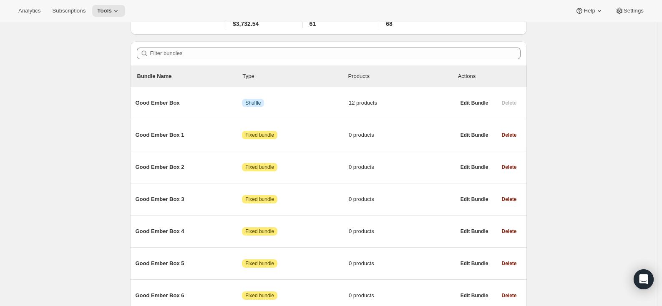
scroll to position [54, 0]
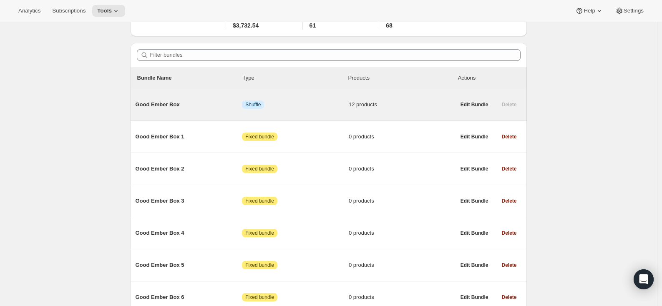
click at [164, 104] on span "Good Ember Box" at bounding box center [189, 105] width 107 height 8
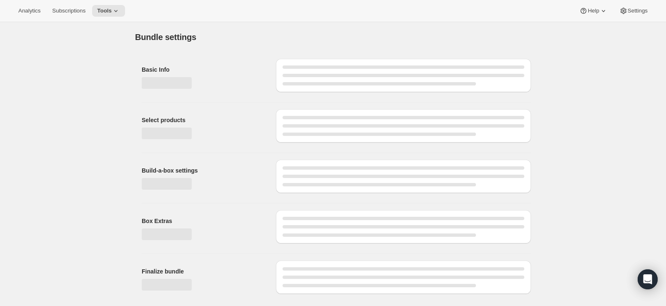
type input "Good Ember Box"
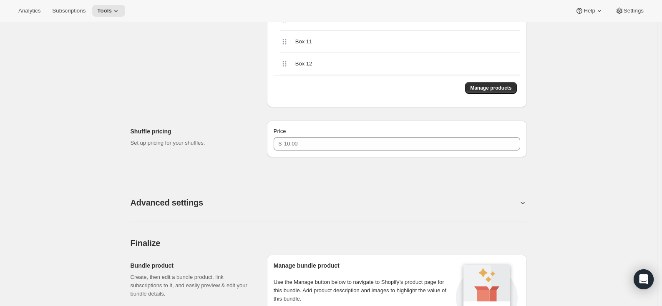
scroll to position [461, 0]
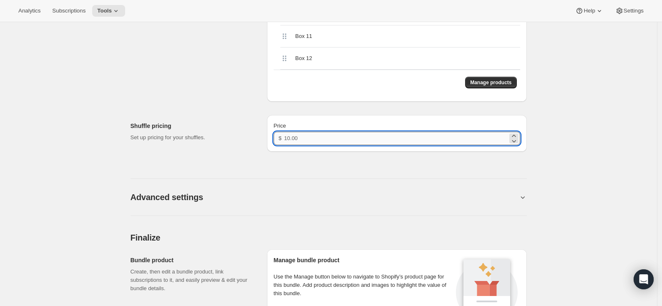
click at [307, 135] on input "Price" at bounding box center [395, 138] width 223 height 13
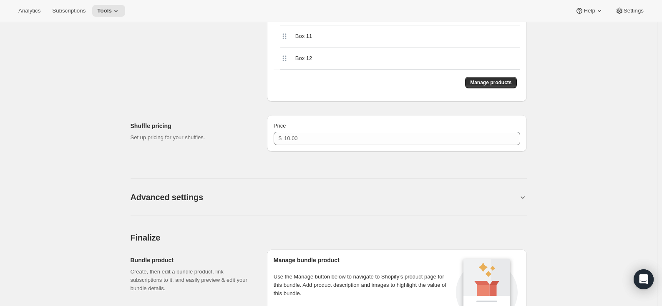
click at [218, 250] on div "Bundle product Create, then edit a bundle product, link subscriptions to it, an…" at bounding box center [196, 290] width 130 height 83
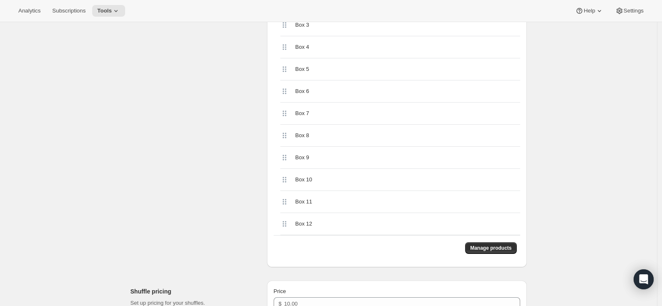
scroll to position [0, 0]
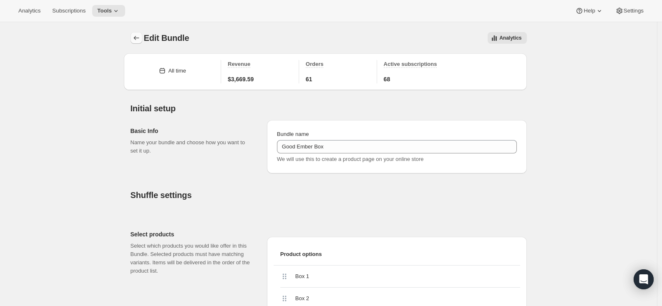
click at [138, 38] on icon "Bundles" at bounding box center [136, 38] width 8 height 8
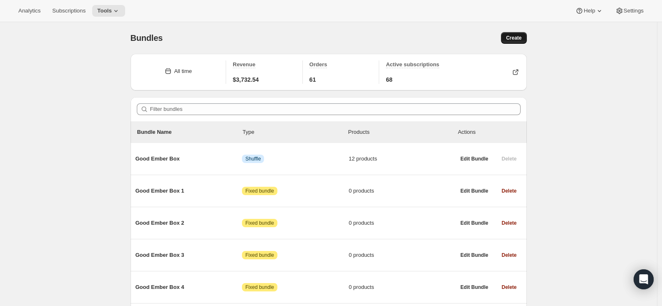
click at [519, 35] on span "Create" at bounding box center [513, 38] width 15 height 7
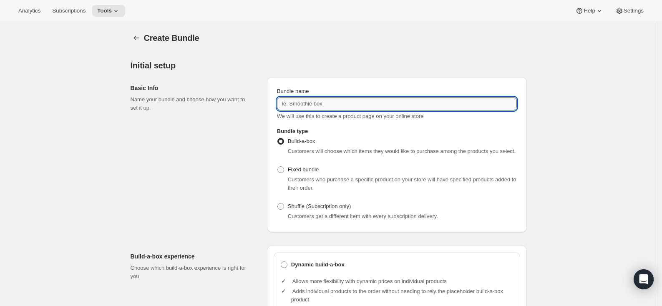
click at [322, 101] on input "Bundle name" at bounding box center [397, 103] width 240 height 13
type input "Good Ember Box [GEOGRAPHIC_DATA]"
click at [226, 214] on div "Basic Info Name your bundle and choose how you want to set it up." at bounding box center [196, 154] width 130 height 155
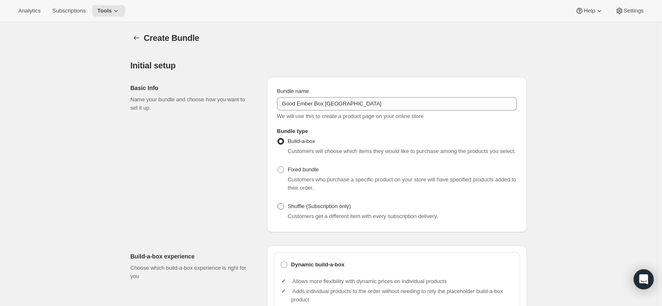
click at [284, 210] on span at bounding box center [280, 206] width 7 height 7
click at [278, 204] on input "Shuffle (Subscription only)" at bounding box center [277, 203] width 0 height 0
radio input "true"
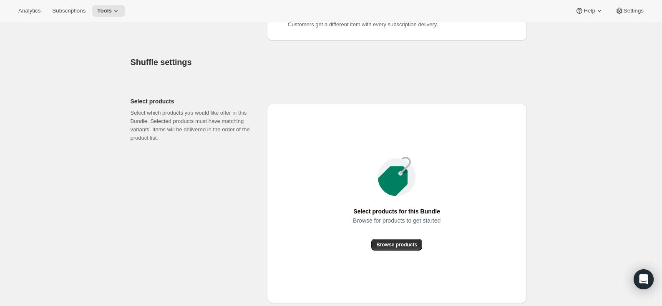
scroll to position [203, 0]
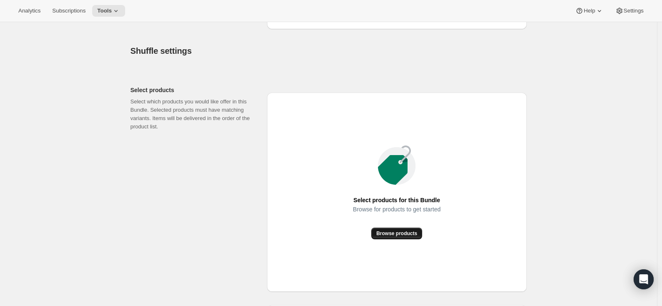
click at [406, 237] on span "Browse products" at bounding box center [396, 233] width 41 height 7
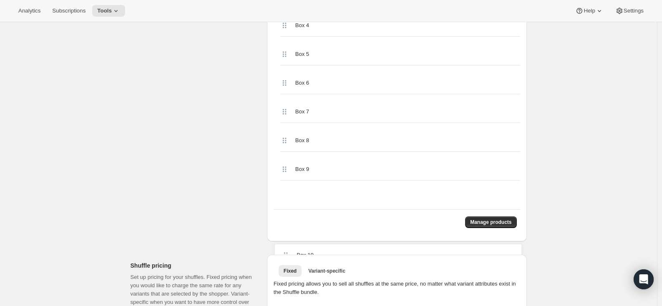
scroll to position [455, 0]
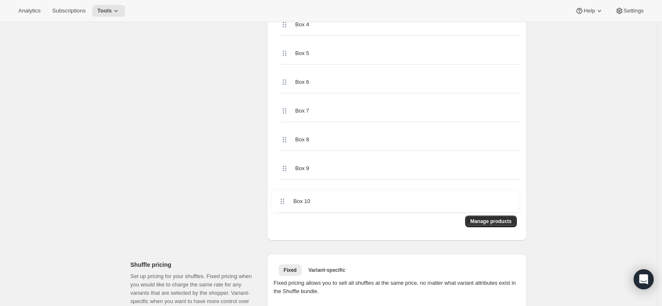
drag, startPoint x: 286, startPoint y: 170, endPoint x: 283, endPoint y: 206, distance: 36.5
click at [283, 206] on div "Box 1 Box 10 Box 11 Box 12 Box 2 Box 3 Box 4 Box 5 Box 6 Box 7 Box 8 Box 9" at bounding box center [397, 39] width 246 height 339
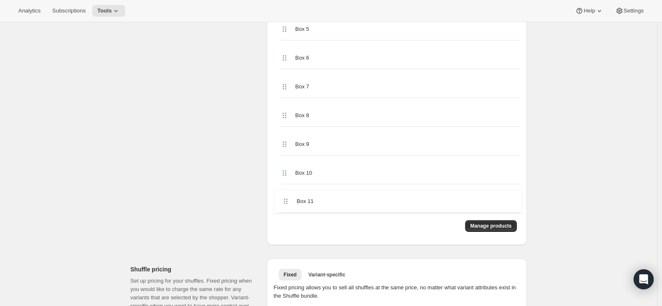
scroll to position [450, 0]
drag, startPoint x: 286, startPoint y: 131, endPoint x: 289, endPoint y: 213, distance: 82.2
click at [289, 213] on div "Box 1 Box 11 Box 12 Box 2 Box 3 Box 4 Box 5 Box 6 Box 7 Box 8 Box 9 Box 10" at bounding box center [397, 43] width 246 height 339
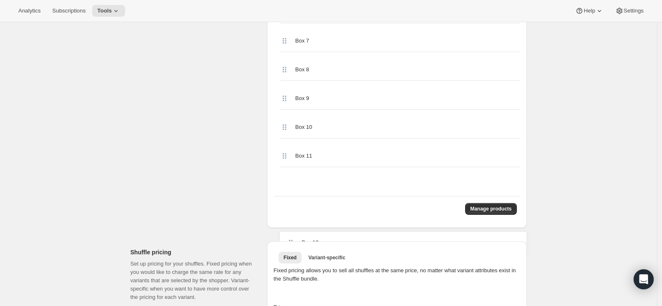
scroll to position [500, 0]
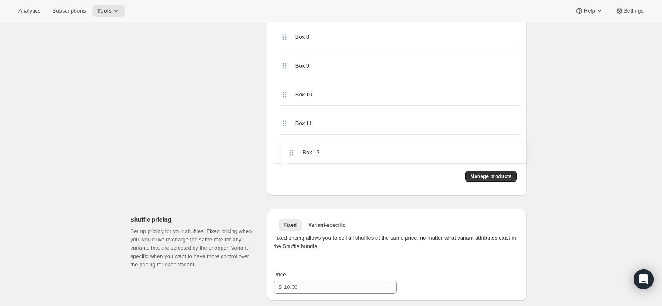
drag, startPoint x: 287, startPoint y: 156, endPoint x: 292, endPoint y: 155, distance: 5.3
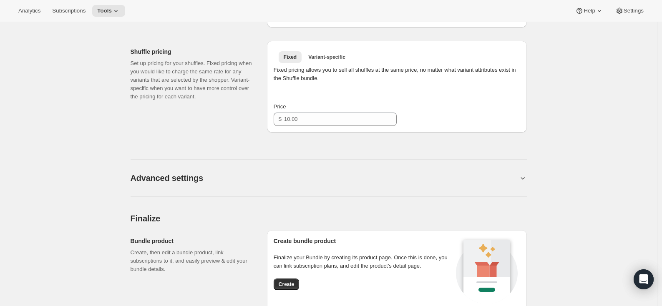
scroll to position [789, 0]
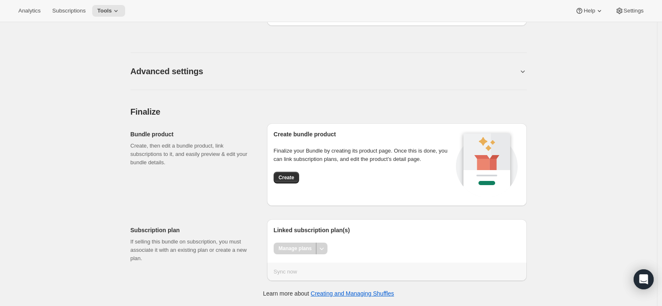
click at [524, 71] on icon at bounding box center [522, 71] width 8 height 8
click at [527, 72] on icon at bounding box center [522, 71] width 8 height 8
click at [184, 70] on h2 "Advanced settings" at bounding box center [167, 71] width 73 height 10
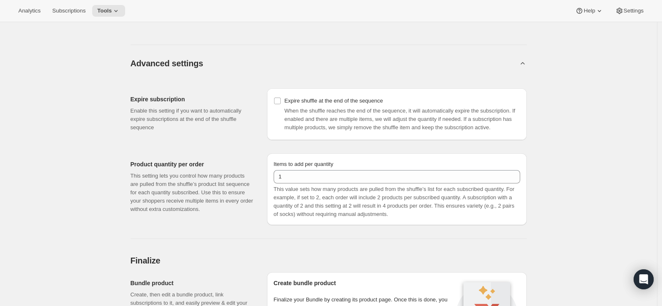
click at [184, 68] on h2 "Advanced settings" at bounding box center [167, 63] width 73 height 10
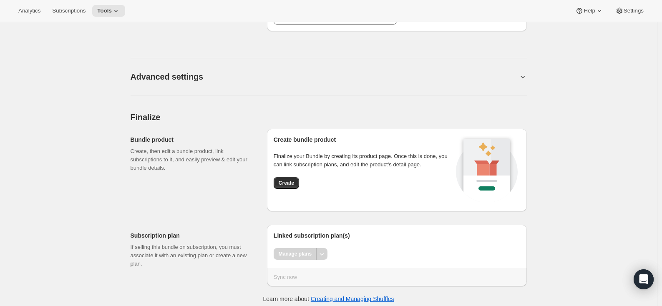
scroll to position [775, 0]
click at [307, 260] on div "Manage plans" at bounding box center [295, 255] width 43 height 12
click at [204, 240] on h2 "Subscription plan" at bounding box center [192, 236] width 123 height 8
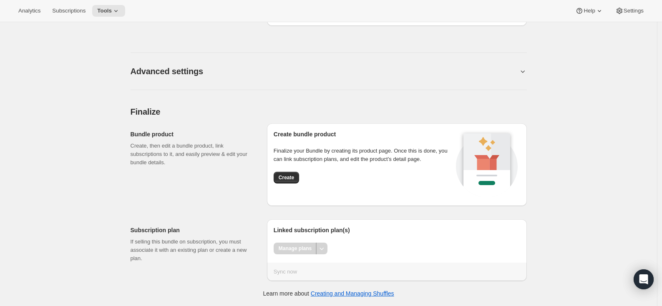
scroll to position [789, 0]
drag, startPoint x: 158, startPoint y: 154, endPoint x: 166, endPoint y: 171, distance: 19.6
click at [166, 171] on div "Bundle product Create, then edit a bundle product, link subscriptions to it, an…" at bounding box center [196, 164] width 130 height 83
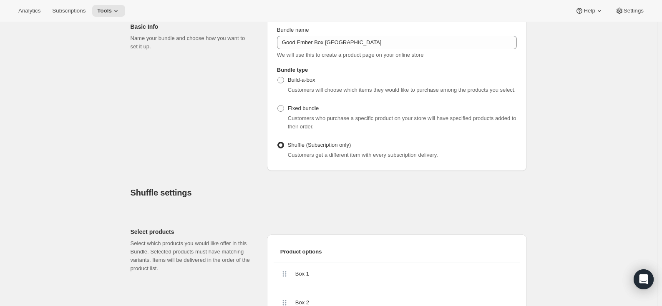
scroll to position [0, 0]
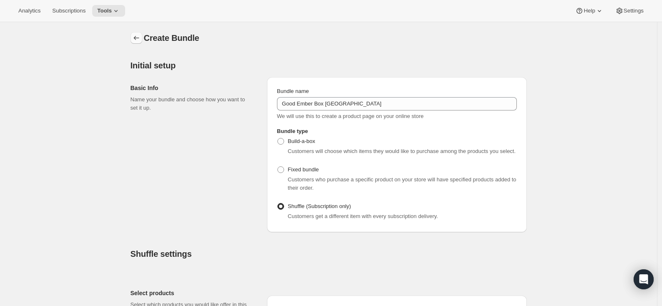
click at [141, 36] on icon "Bundles" at bounding box center [136, 38] width 8 height 8
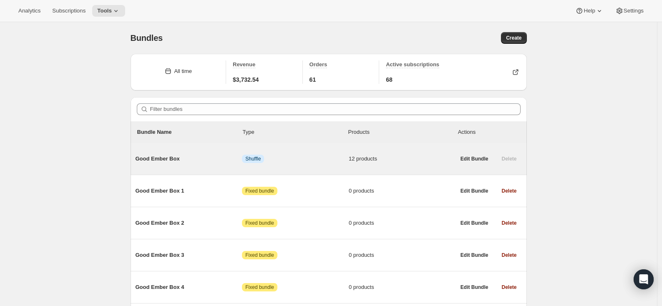
click at [158, 160] on span "Good Ember Box" at bounding box center [189, 159] width 107 height 8
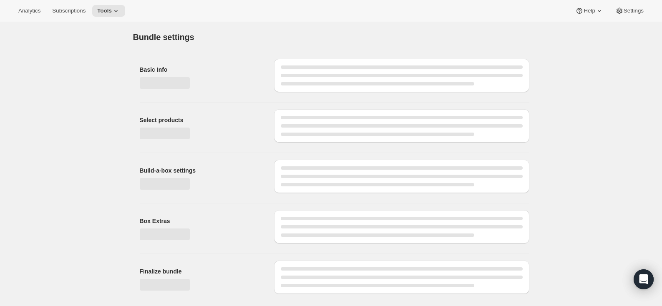
type input "Good Ember Box"
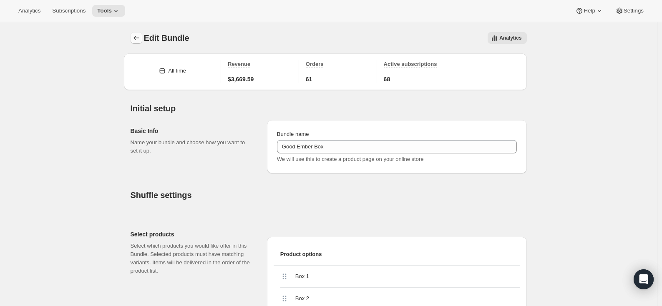
click at [138, 39] on icon "Bundles" at bounding box center [136, 38] width 8 height 8
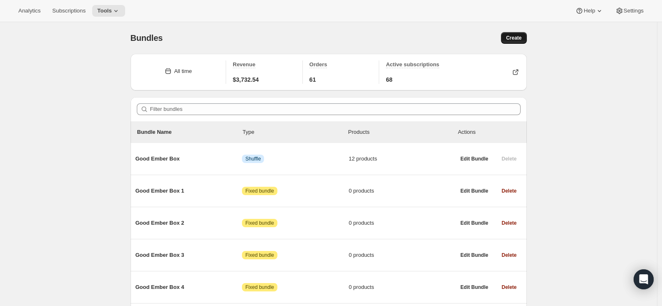
click at [510, 35] on span "Create" at bounding box center [513, 38] width 15 height 7
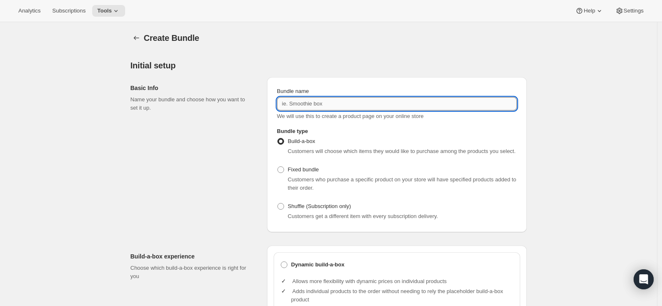
click at [335, 102] on input "Bundle name" at bounding box center [397, 103] width 240 height 13
click at [321, 104] on input "Good Ember Box 99" at bounding box center [397, 103] width 240 height 13
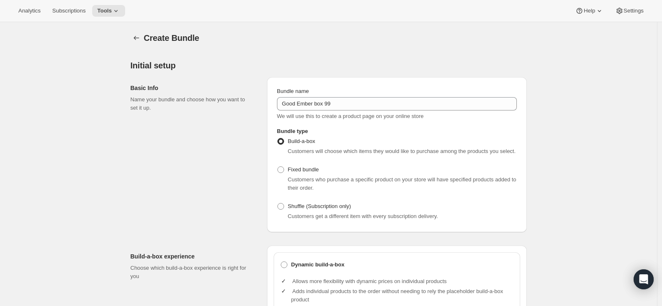
click at [189, 157] on div "Basic Info Name your bundle and choose how you want to set it up." at bounding box center [196, 154] width 130 height 155
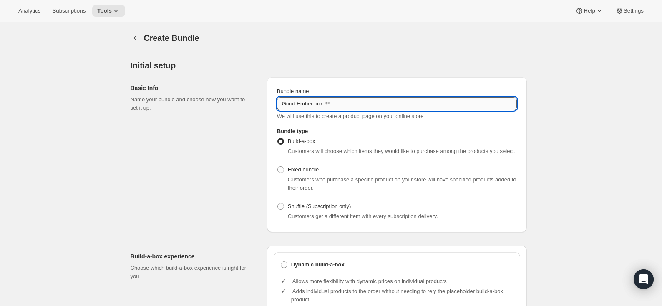
click at [320, 105] on input "Good Ember box 99" at bounding box center [397, 103] width 240 height 13
type input "Good Ember Box 99"
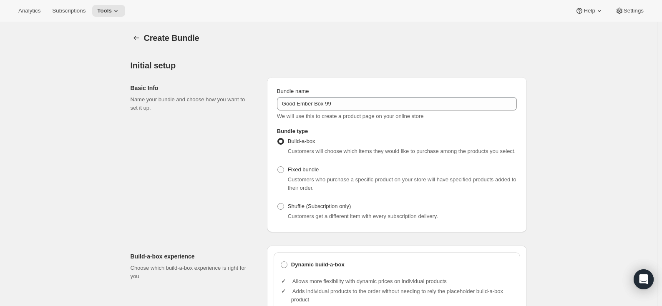
click at [209, 204] on div "Basic Info Name your bundle and choose how you want to set it up." at bounding box center [196, 154] width 130 height 155
click at [284, 210] on span at bounding box center [280, 206] width 7 height 7
click at [278, 204] on input "Shuffle (Subscription only)" at bounding box center [277, 203] width 0 height 0
radio input "true"
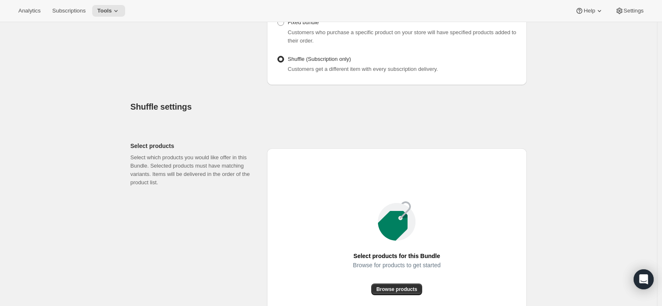
scroll to position [238, 0]
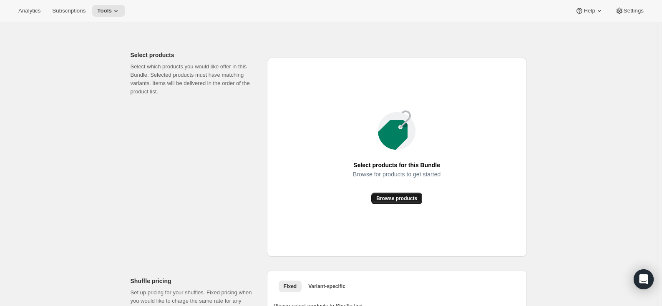
click at [399, 202] on span "Browse products" at bounding box center [396, 198] width 41 height 7
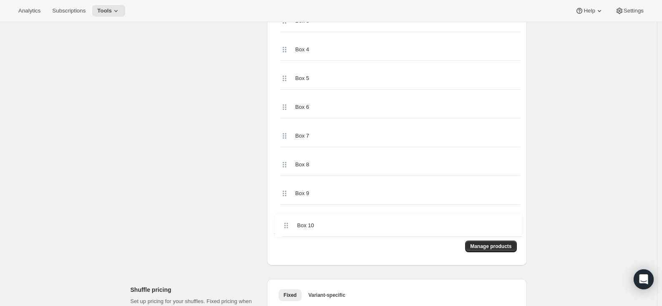
drag, startPoint x: 287, startPoint y: 134, endPoint x: 287, endPoint y: 229, distance: 94.7
click at [287, 229] on div "Box 1 Box 10 Box 11 Box 12 Box 2 Box 3 Box 4 Box 5 Box 6 Box 7 Box 8 Box 9" at bounding box center [397, 64] width 246 height 339
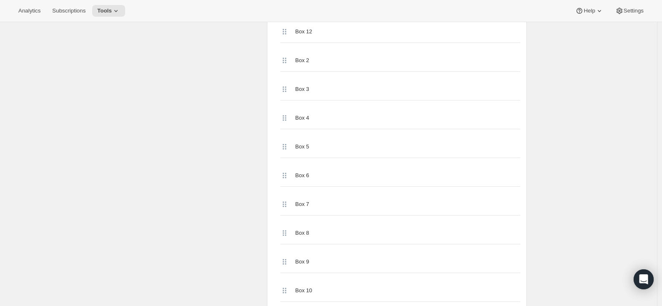
scroll to position [281, 0]
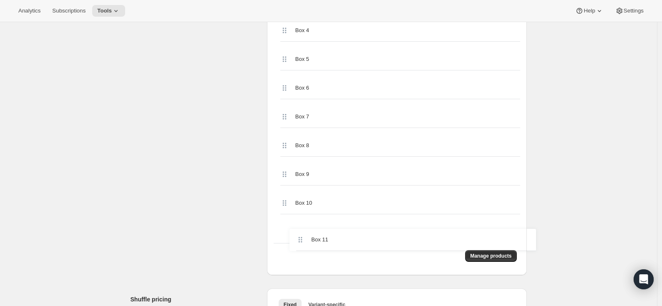
drag, startPoint x: 286, startPoint y: 92, endPoint x: 299, endPoint y: 246, distance: 154.4
click at [299, 243] on div "Box 1 Box 11 Box 12 Box 2 Box 3 Box 4 Box 5 Box 6 Box 7 Box 8 Box 9 Box 10" at bounding box center [397, 74] width 246 height 339
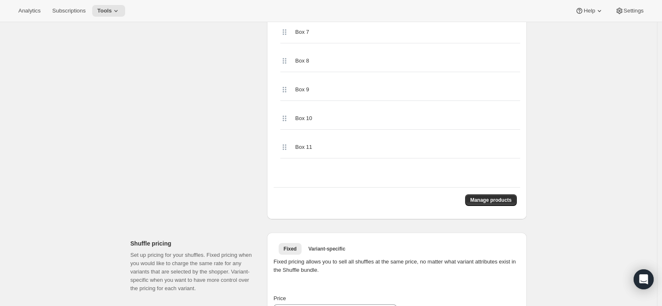
scroll to position [485, 0]
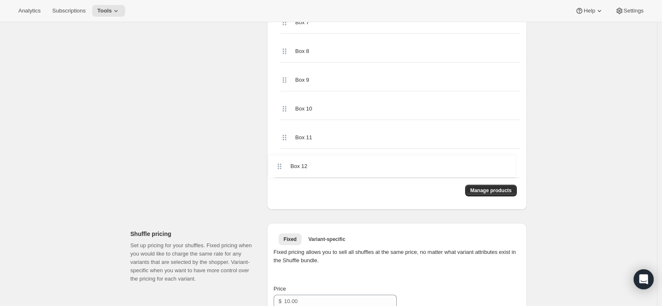
drag, startPoint x: 287, startPoint y: 138, endPoint x: 284, endPoint y: 174, distance: 36.0
click at [284, 174] on div "Box 1 Box 12 Box 2 Box 3 Box 4 Box 5 Box 6 Box 7 Box 8 Box 9 Box 10 Box 11" at bounding box center [397, 8] width 246 height 339
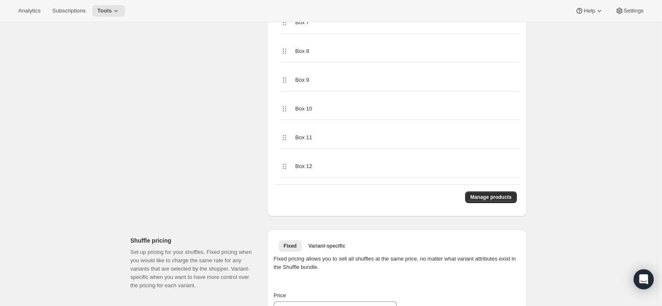
click at [213, 204] on div "Select products Select which products you would like offer in this Bundle. Sele…" at bounding box center [196, 7] width 130 height 420
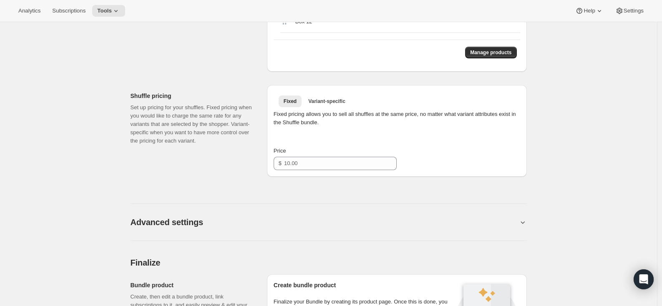
scroll to position [739, 0]
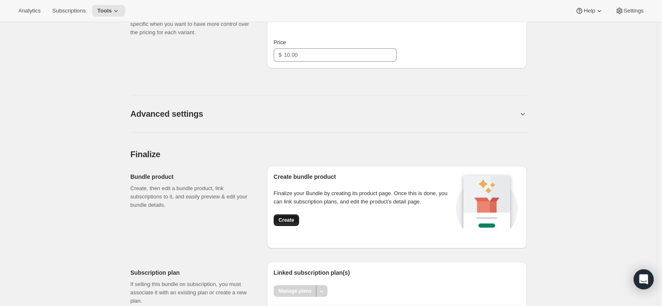
click at [294, 224] on span "Create" at bounding box center [286, 220] width 15 height 7
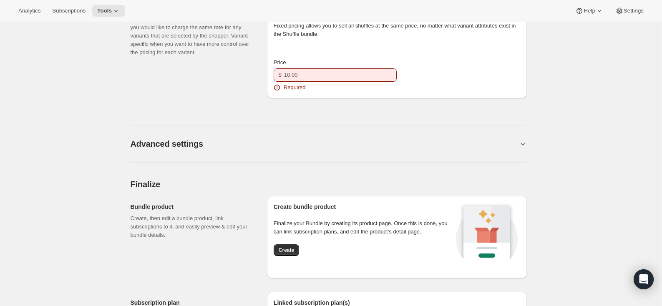
scroll to position [654, 0]
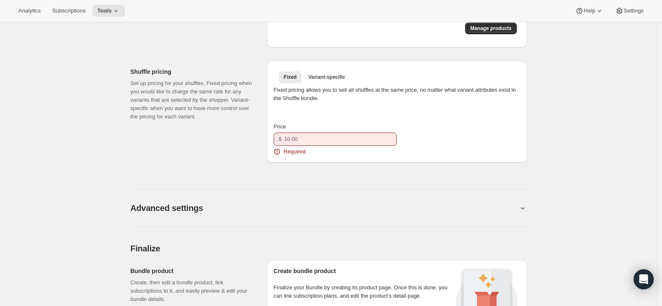
click at [225, 150] on div "Shuffle pricing Set up pricing for your shuffles. Fixed pricing when you would …" at bounding box center [196, 112] width 130 height 102
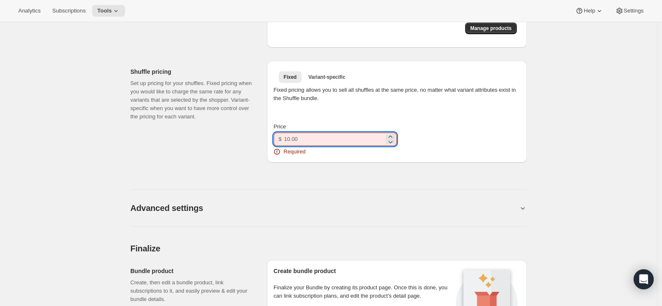
click at [340, 146] on input "Price" at bounding box center [334, 139] width 100 height 13
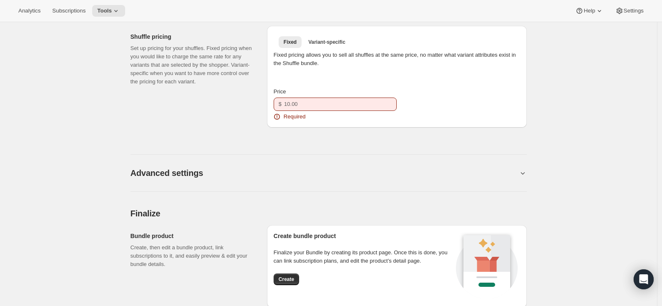
scroll to position [721, 0]
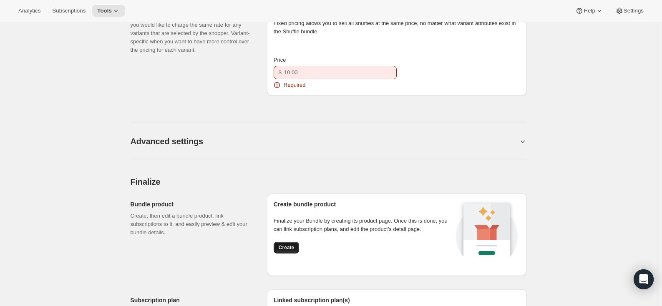
click at [286, 251] on span "Create" at bounding box center [286, 247] width 15 height 7
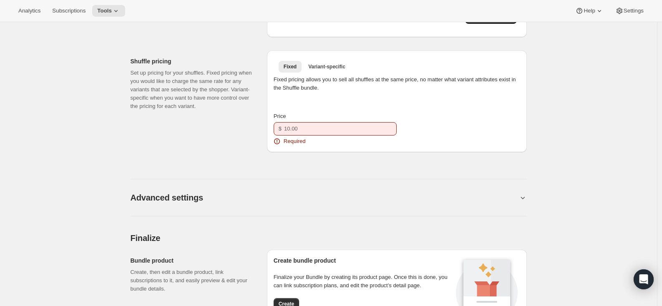
scroll to position [627, 0]
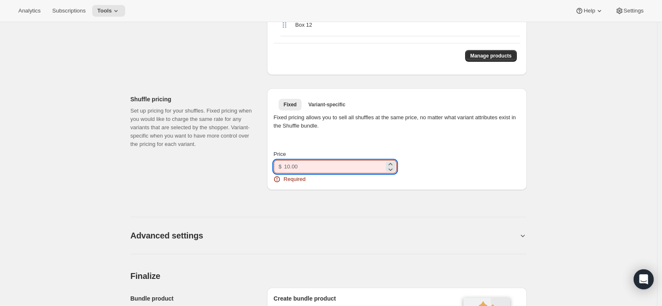
click at [306, 173] on input "Price" at bounding box center [334, 166] width 100 height 13
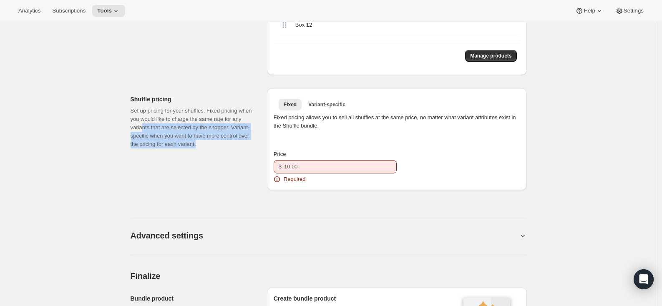
drag, startPoint x: 156, startPoint y: 138, endPoint x: 235, endPoint y: 154, distance: 81.3
click at [235, 148] on p "Set up pricing for your shuffles. Fixed pricing when you would like to charge t…" at bounding box center [192, 128] width 123 height 42
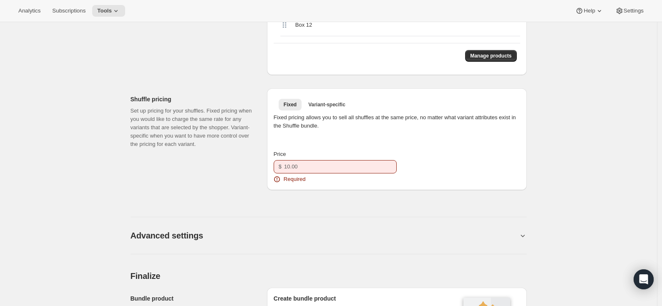
click at [324, 168] on div "Price $ Required" at bounding box center [335, 166] width 123 height 33
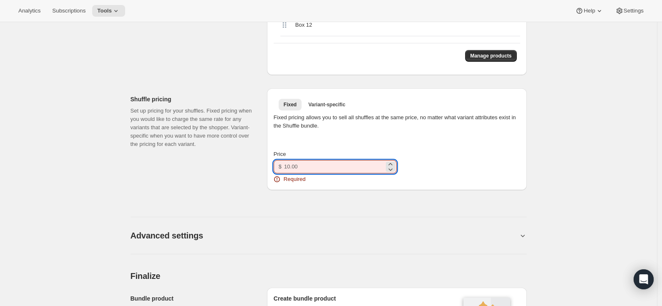
click at [323, 170] on input "Price" at bounding box center [334, 166] width 100 height 13
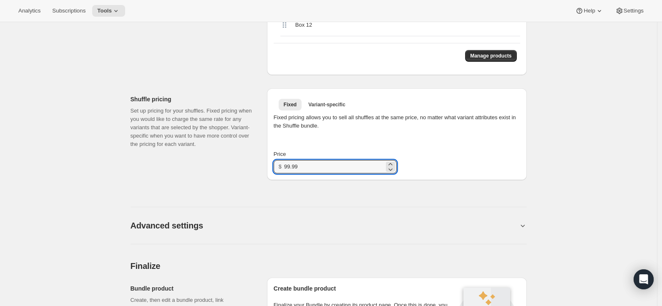
type input "99.99"
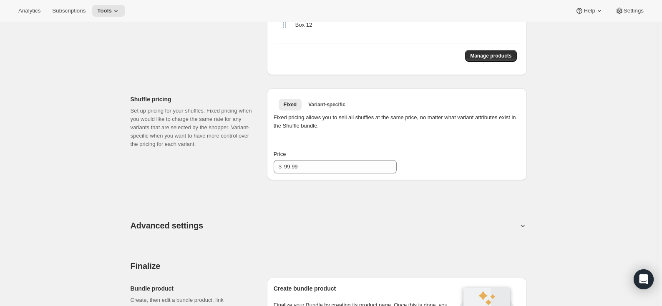
click at [257, 180] on div "Shuffle pricing Set up pricing for your shuffles. Fixed pricing when you would …" at bounding box center [196, 134] width 130 height 92
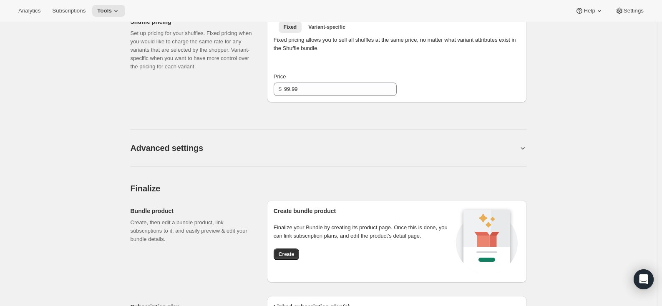
scroll to position [707, 0]
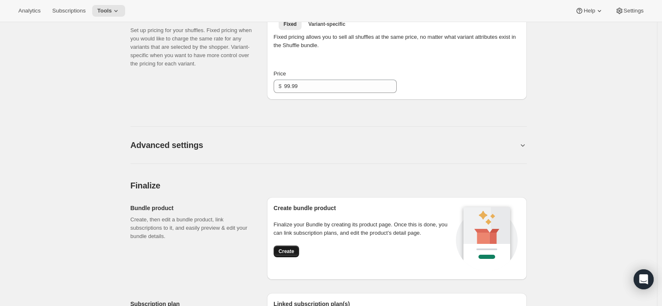
click at [287, 255] on span "Create" at bounding box center [286, 251] width 15 height 7
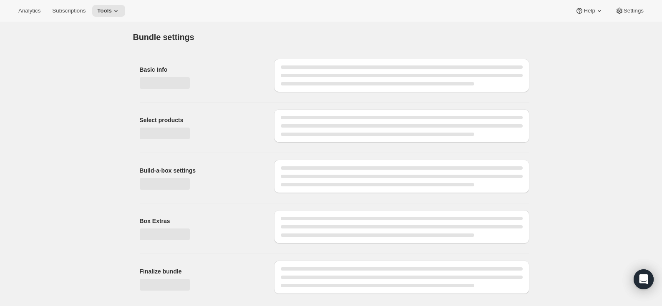
scroll to position [0, 0]
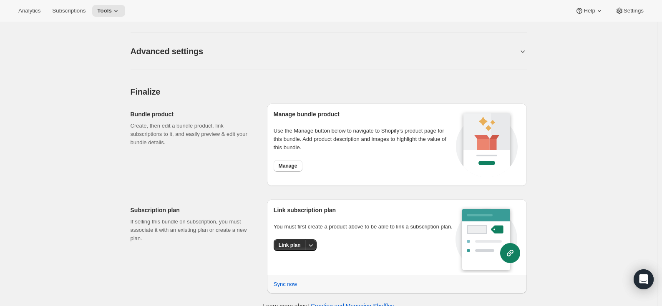
scroll to position [754, 0]
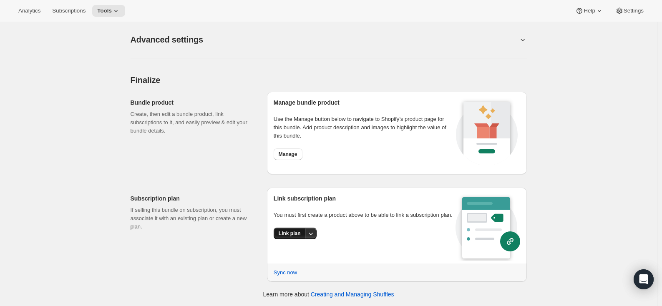
click at [305, 239] on button "Link plan" at bounding box center [290, 234] width 32 height 12
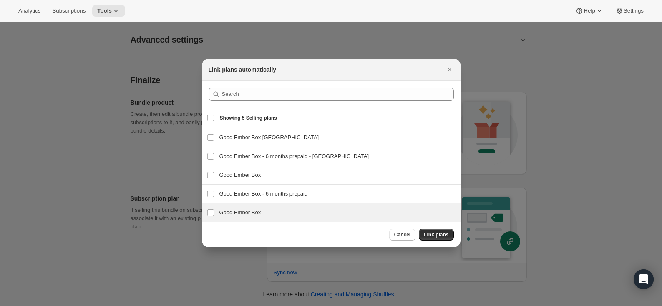
click at [229, 214] on h3 "Good Ember Box" at bounding box center [337, 213] width 236 height 8
checkbox input "false"
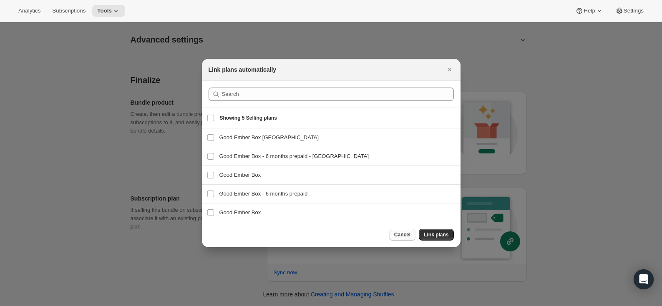
click at [402, 235] on span "Cancel" at bounding box center [402, 234] width 16 height 7
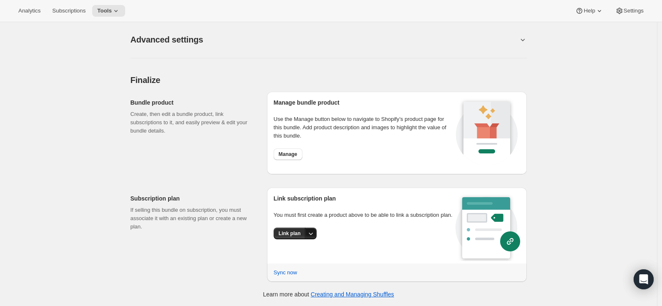
click at [312, 238] on icon "More actions" at bounding box center [311, 233] width 8 height 8
click at [295, 259] on span "Link plan" at bounding box center [285, 259] width 22 height 6
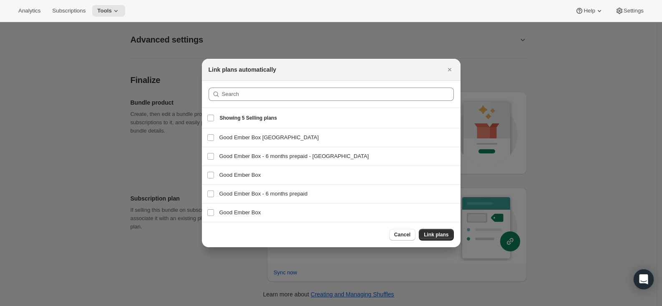
scroll to position [0, 0]
click at [410, 234] on span "Cancel" at bounding box center [402, 234] width 16 height 7
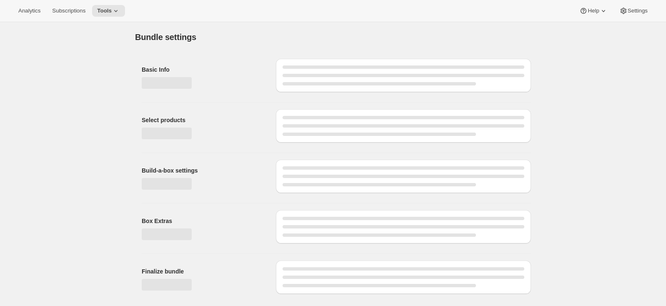
type input "Good Ember Box 99"
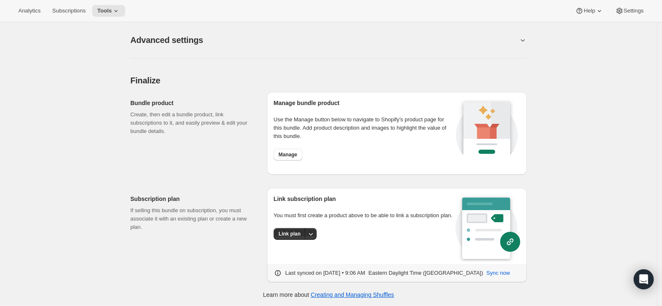
scroll to position [754, 0]
click at [310, 238] on icon "More actions" at bounding box center [311, 233] width 8 height 8
click at [301, 237] on span "Link plan" at bounding box center [290, 233] width 22 height 7
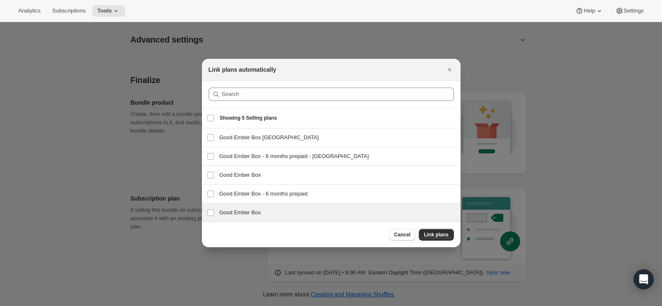
click at [253, 214] on h3 "Good Ember Box" at bounding box center [337, 213] width 236 height 8
checkbox input "true"
click at [405, 233] on span "Cancel" at bounding box center [402, 234] width 16 height 7
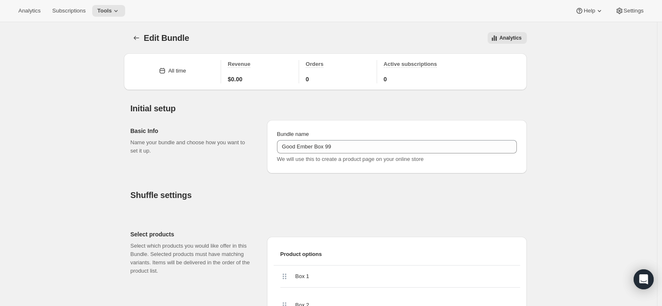
scroll to position [754, 0]
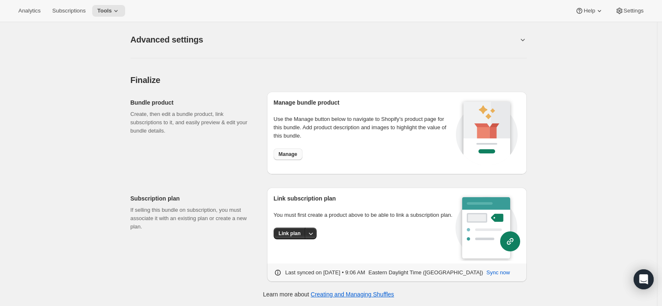
click at [297, 157] on span "Manage" at bounding box center [288, 154] width 19 height 7
click at [510, 271] on span "Sync now" at bounding box center [497, 273] width 23 height 8
click at [297, 237] on span "Link plan" at bounding box center [290, 233] width 22 height 7
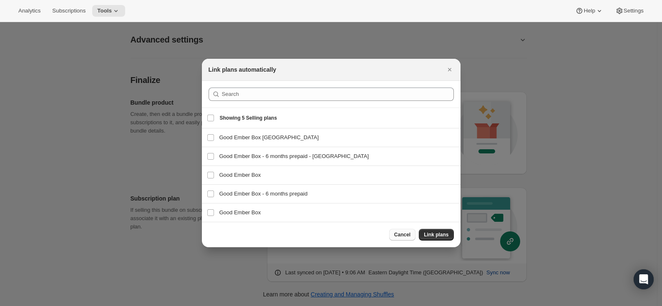
click at [406, 235] on span "Cancel" at bounding box center [402, 234] width 16 height 7
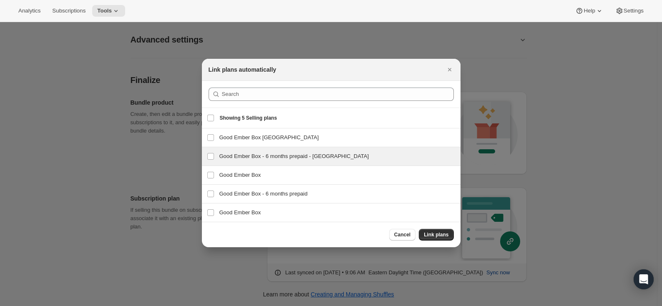
scroll to position [754, 0]
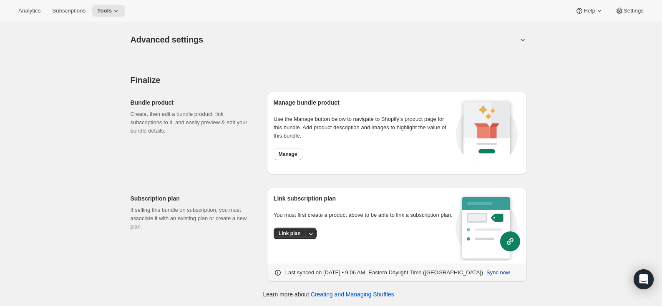
click at [506, 274] on span "Sync now" at bounding box center [497, 273] width 23 height 8
click at [314, 238] on icon "More actions" at bounding box center [311, 233] width 8 height 8
click at [296, 274] on span "Create new plan" at bounding box center [294, 273] width 40 height 6
select select "WEEK"
select select "MONTH"
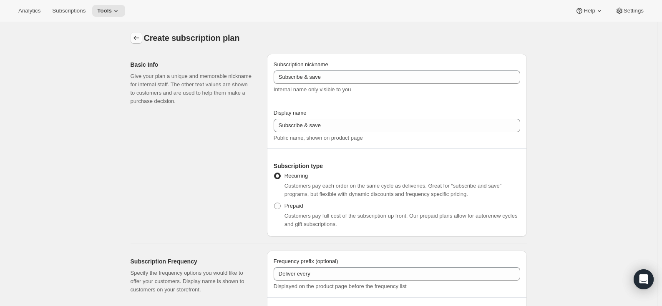
click at [136, 36] on icon "Subscription plans" at bounding box center [136, 38] width 8 height 8
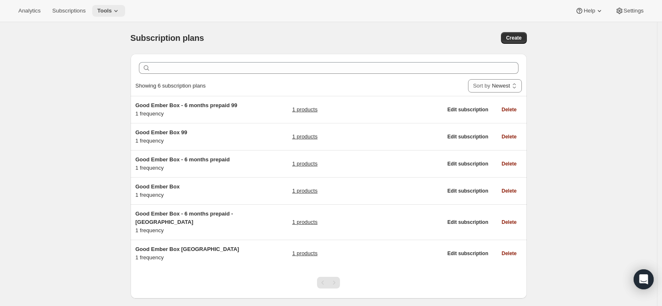
click at [117, 13] on icon at bounding box center [116, 11] width 8 height 8
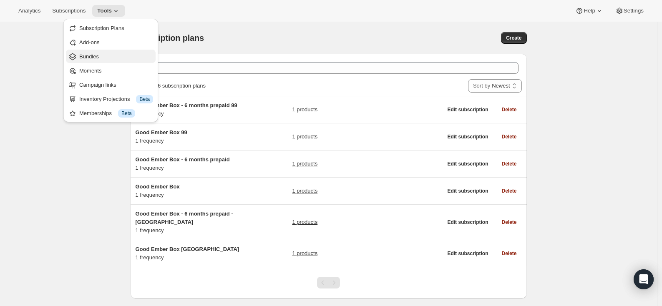
click at [104, 57] on span "Bundles" at bounding box center [116, 57] width 74 height 8
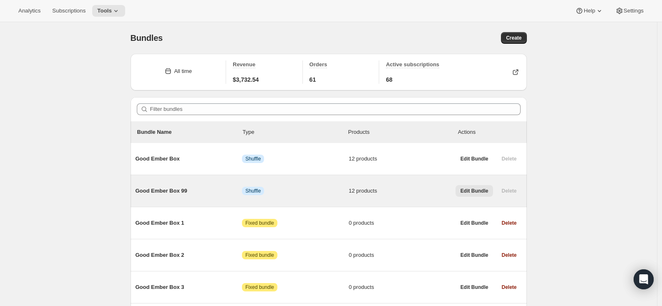
click at [477, 191] on span "Edit Bundle" at bounding box center [474, 191] width 28 height 7
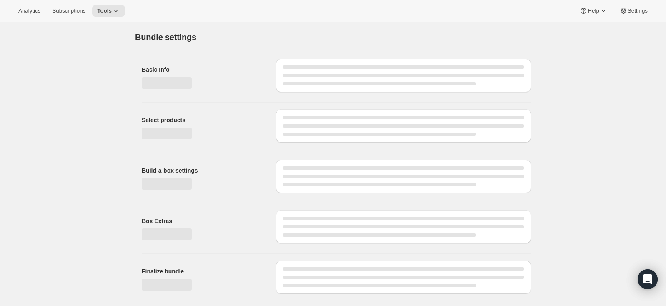
type input "Good Ember Box 99"
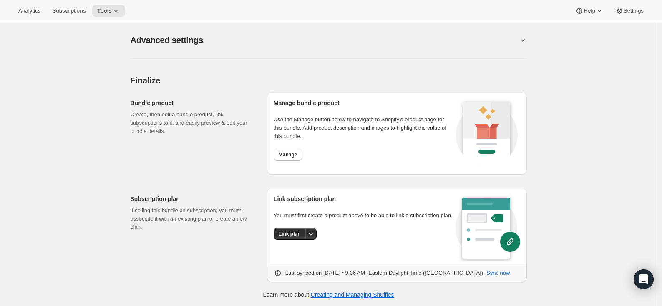
scroll to position [754, 0]
click at [315, 238] on icon "More actions" at bounding box center [311, 233] width 8 height 8
click at [298, 259] on span "Link plan" at bounding box center [294, 259] width 40 height 8
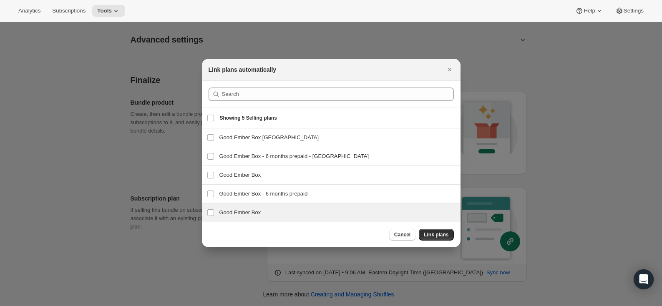
click at [224, 211] on h3 "Good Ember Box" at bounding box center [337, 213] width 236 height 8
checkbox input "true"
click at [444, 234] on span "Link plans" at bounding box center [436, 234] width 25 height 7
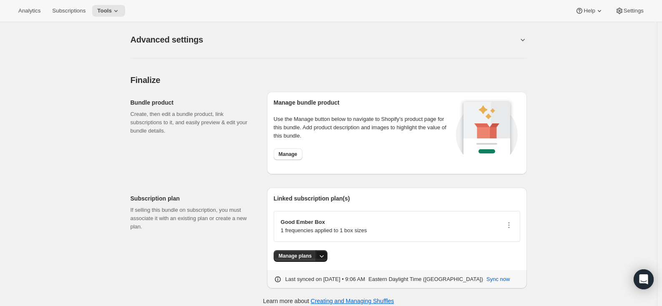
click at [324, 255] on icon "More actions" at bounding box center [321, 256] width 8 height 8
click at [513, 226] on icon "button" at bounding box center [509, 225] width 8 height 8
click at [497, 253] on span "Edit plan details" at bounding box center [498, 254] width 38 height 6
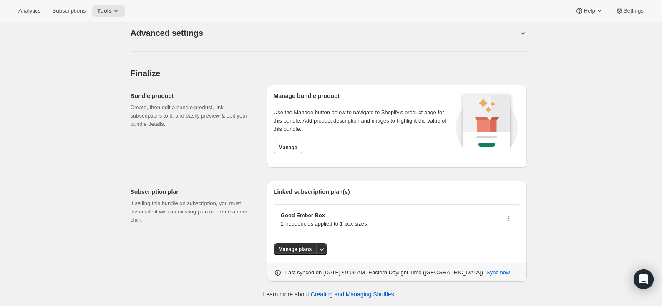
scroll to position [761, 0]
click at [509, 219] on icon "button" at bounding box center [509, 218] width 8 height 8
click at [496, 250] on span "Edit plan details" at bounding box center [498, 247] width 38 height 6
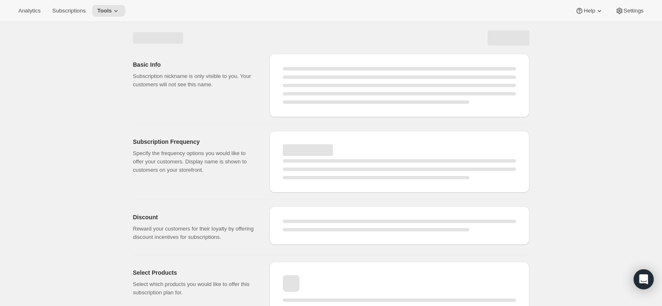
select select "WEEK"
select select "MONTH"
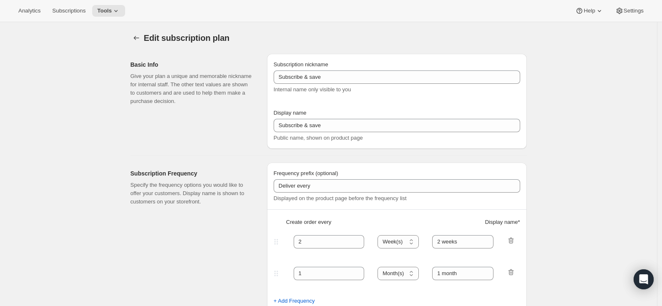
type input "Good Ember Box 99"
type input "Good Ember Box"
type input "1"
select select "MONTH"
type input "1 month"
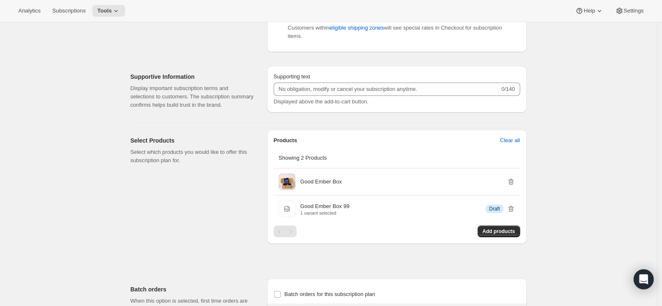
scroll to position [374, 0]
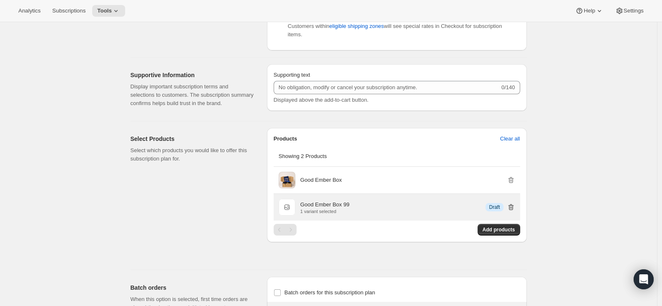
click at [513, 211] on icon "button" at bounding box center [511, 207] width 8 height 8
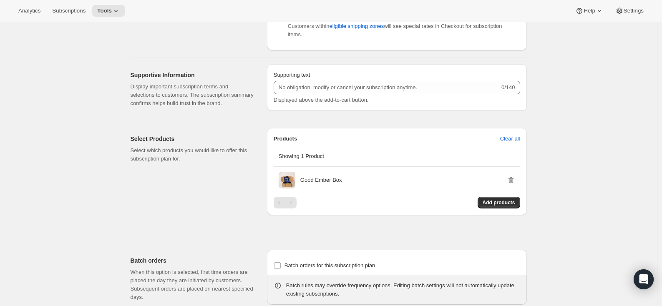
click at [201, 214] on div "Select Products Select which products you would like to offer this subscription…" at bounding box center [196, 182] width 130 height 108
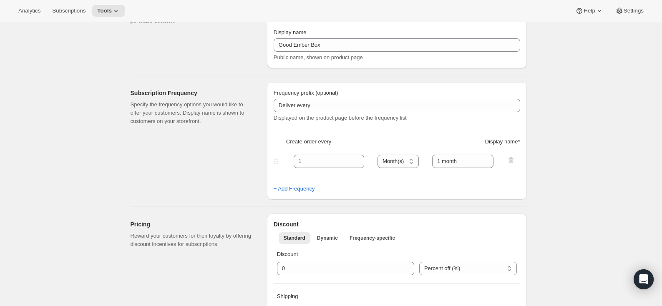
scroll to position [0, 0]
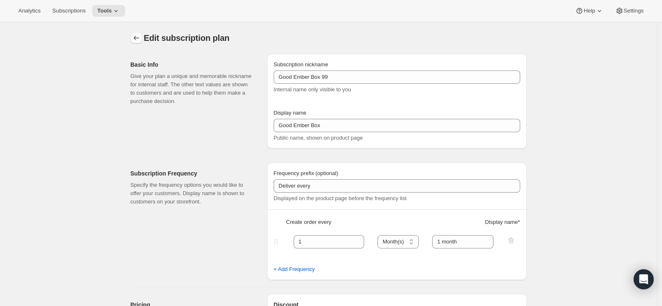
click at [133, 42] on button "Subscription plans" at bounding box center [137, 38] width 12 height 12
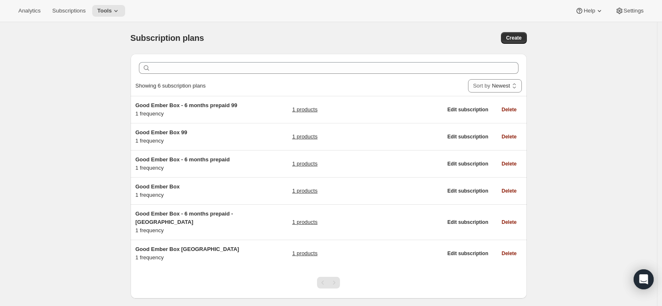
click at [75, 236] on div "Subscription plans. This page is ready Subscription plans Create Clear Showing …" at bounding box center [328, 175] width 657 height 306
click at [111, 11] on span "Tools" at bounding box center [104, 11] width 15 height 7
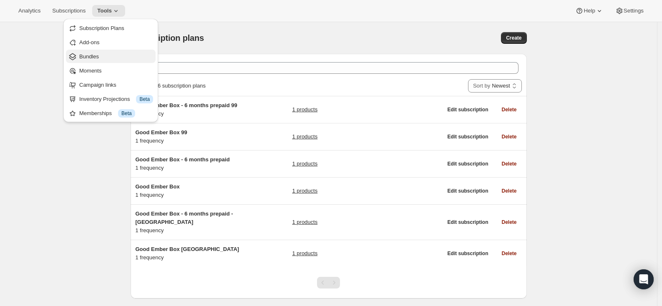
click at [108, 60] on span "Bundles" at bounding box center [116, 57] width 74 height 8
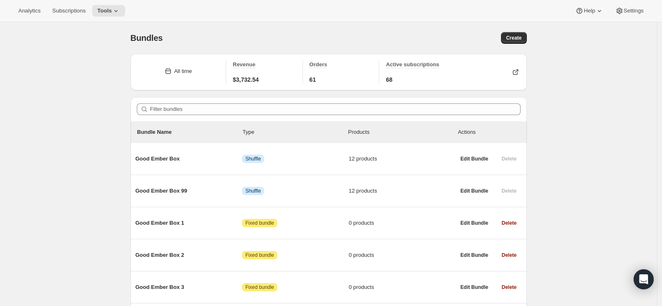
click at [91, 208] on div "Bundles. This page is ready Bundles Create All time Revenue $3,732.54 Orders 61…" at bounding box center [328, 226] width 657 height 409
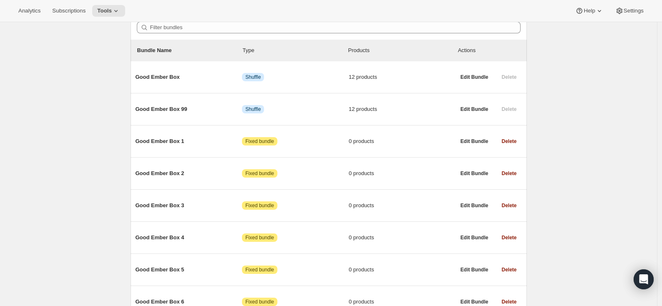
scroll to position [70, 0]
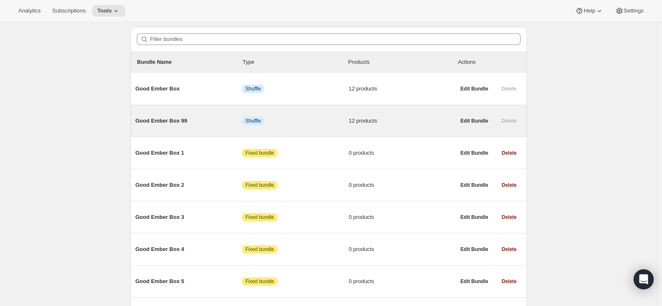
click at [169, 121] on span "Good Ember Box 99" at bounding box center [189, 121] width 107 height 8
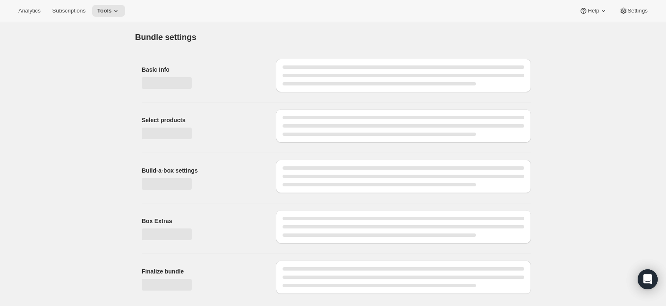
type input "Good Ember Box 99"
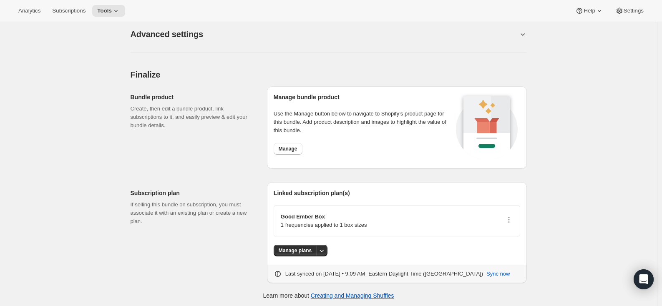
scroll to position [761, 0]
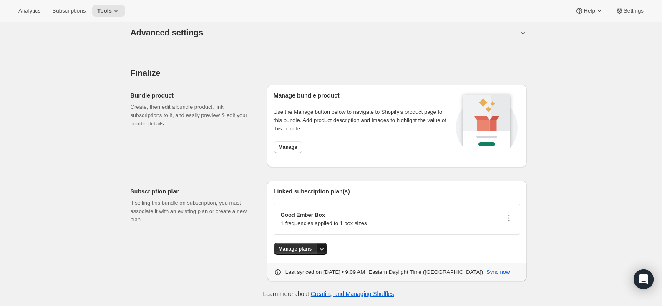
click at [324, 248] on icon "More actions" at bounding box center [321, 249] width 8 height 8
click at [308, 268] on span "Manage plans" at bounding box center [303, 266] width 34 height 6
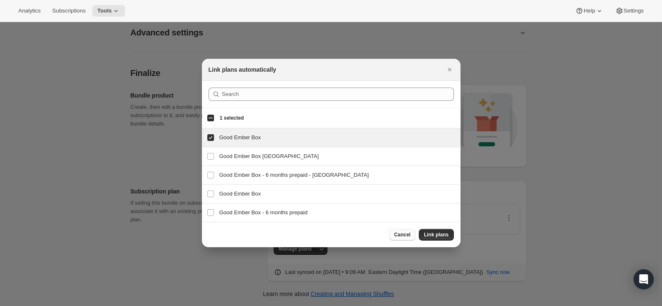
click at [406, 236] on span "Cancel" at bounding box center [402, 234] width 16 height 7
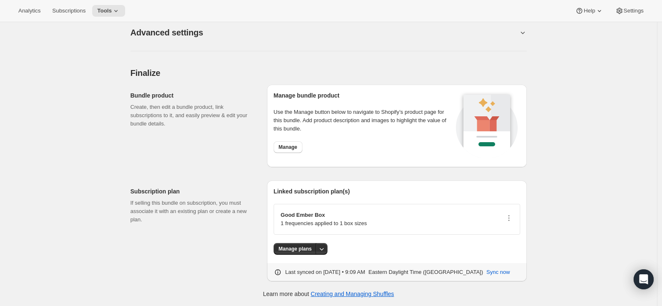
click at [221, 237] on div "Subscription plan If selling this bundle on subscription, you must associate it…" at bounding box center [196, 231] width 130 height 101
click at [509, 218] on icon "button" at bounding box center [508, 218] width 1 height 1
click at [503, 246] on span "Edit plan details" at bounding box center [498, 247] width 38 height 6
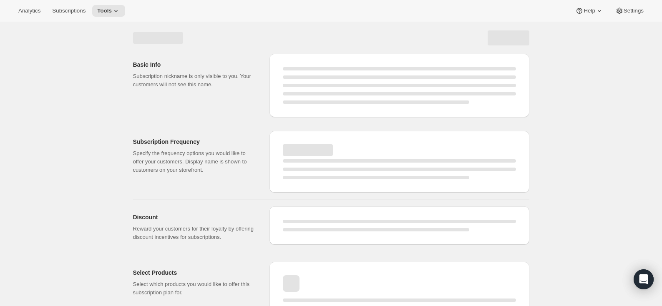
select select "WEEK"
select select "MONTH"
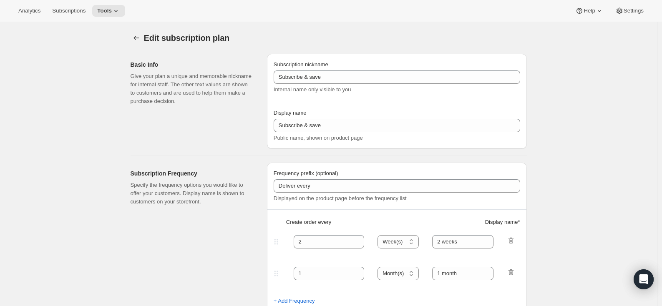
type input "Good Ember Box 99"
type input "Good Ember Box"
type input "1"
select select "MONTH"
type input "1 month"
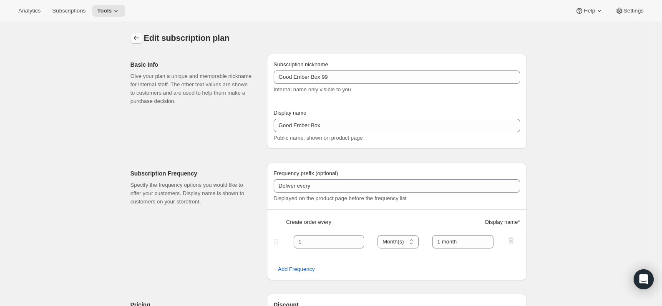
click at [141, 37] on icon "Subscription plans" at bounding box center [136, 38] width 8 height 8
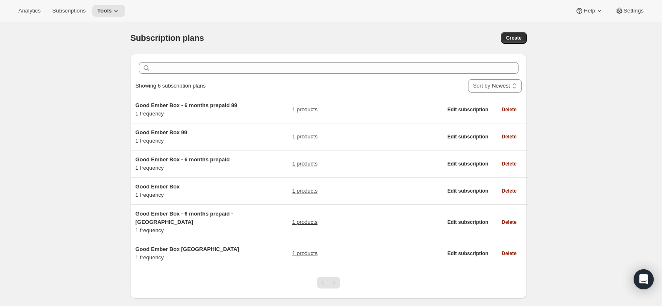
click at [108, 104] on div "Subscription plans. This page is ready Subscription plans Create Clear Showing …" at bounding box center [328, 175] width 657 height 306
click at [80, 58] on div "Subscription plans. This page is ready Subscription plans Create Clear Showing …" at bounding box center [328, 175] width 657 height 306
click at [58, 101] on div "Subscription plans. This page is ready Subscription plans Create Clear Showing …" at bounding box center [328, 175] width 657 height 306
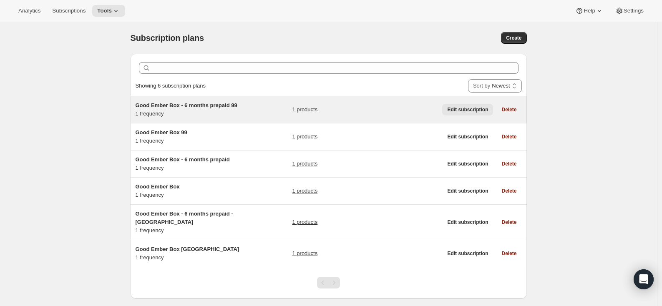
click at [462, 111] on span "Edit subscription" at bounding box center [467, 109] width 41 height 7
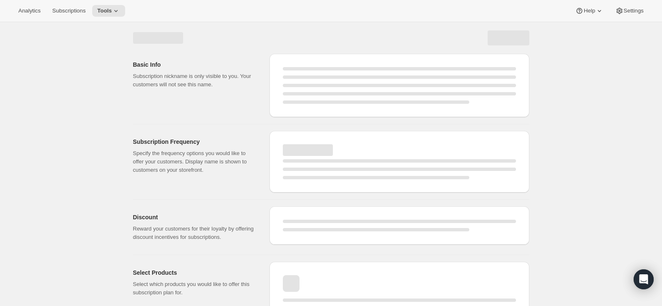
select select "WEEK"
select select "MONTH"
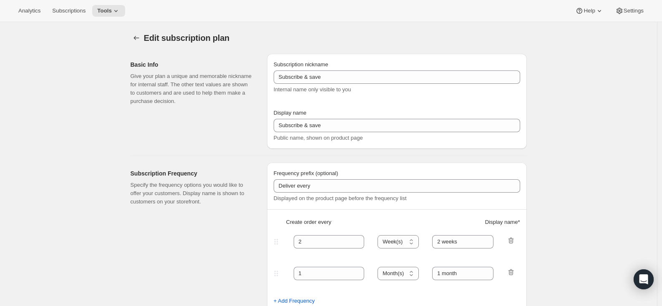
type input "Good Ember Box - 6 months prepaid 99"
type input "Good Ember Box - 6 months prepaid"
select select "ENABLED"
select select "MONTH"
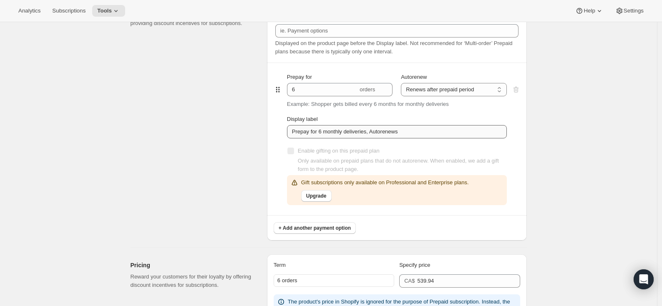
scroll to position [416, 0]
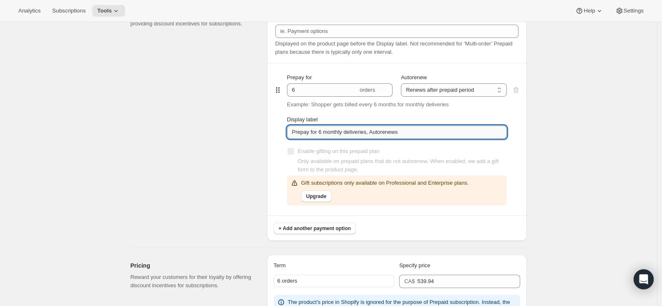
click at [397, 132] on input "Prepay for 6 monthly deliveries, Autorenews" at bounding box center [397, 132] width 220 height 13
drag, startPoint x: 429, startPoint y: 131, endPoint x: 244, endPoint y: 126, distance: 185.2
click at [244, 126] on div "Prepaid terms Reward your customers for their loyalty by providing discount inc…" at bounding box center [325, 113] width 403 height 255
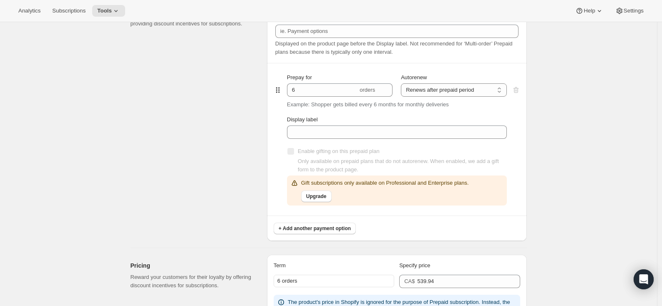
click at [208, 151] on div "Prepaid terms Reward your customers for their loyalty by providing discount inc…" at bounding box center [196, 117] width 130 height 248
